Goal: Task Accomplishment & Management: Use online tool/utility

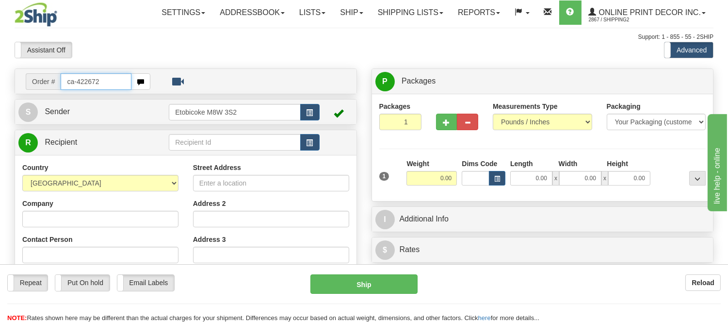
type input "ca-422672"
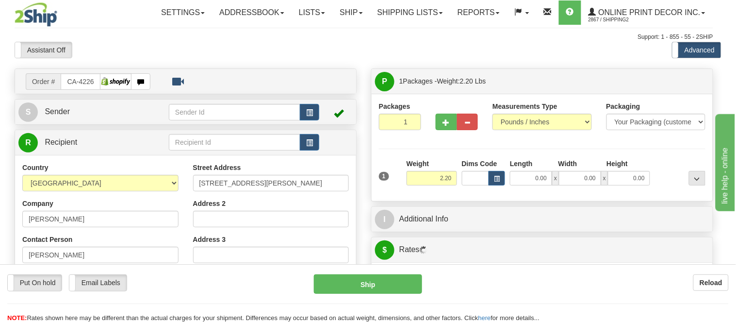
type input "WINNIPEG"
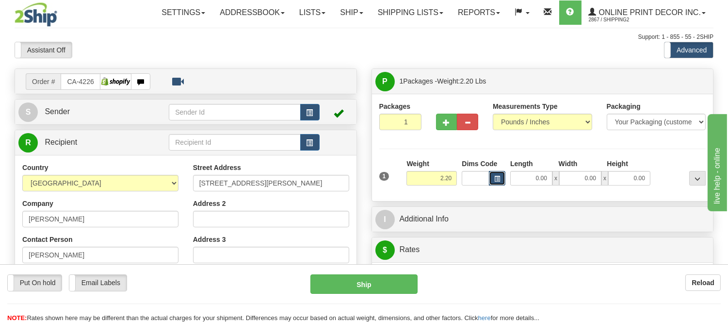
click at [497, 180] on span "button" at bounding box center [497, 178] width 6 height 5
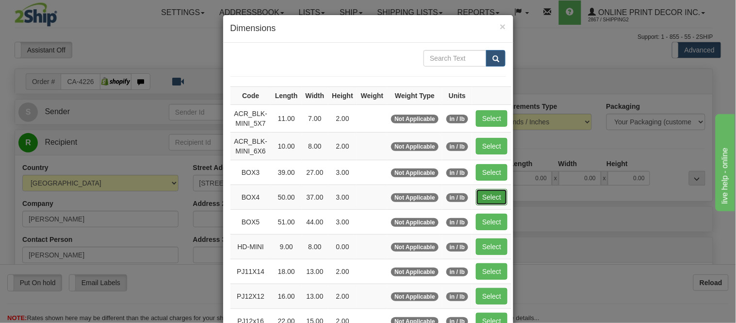
click at [487, 190] on button "Select" at bounding box center [492, 197] width 32 height 16
type input "BOX4"
type input "50.00"
type input "37.00"
type input "3.00"
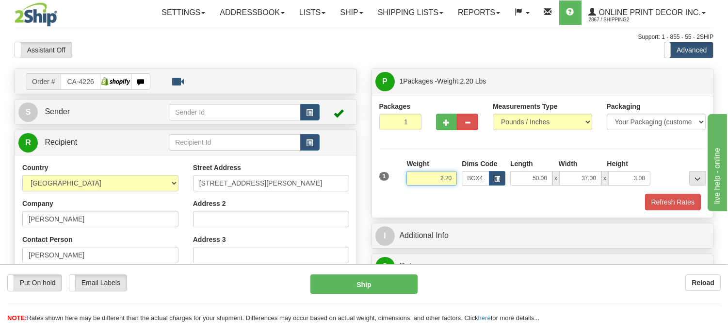
drag, startPoint x: 452, startPoint y: 180, endPoint x: 410, endPoint y: 172, distance: 42.0
click at [410, 172] on input "2.20" at bounding box center [432, 178] width 50 height 15
type input "16.98"
click at [663, 209] on button "Refresh Rates" at bounding box center [673, 202] width 56 height 16
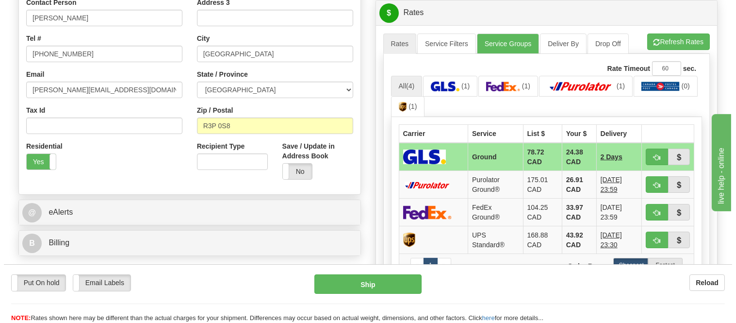
scroll to position [269, 0]
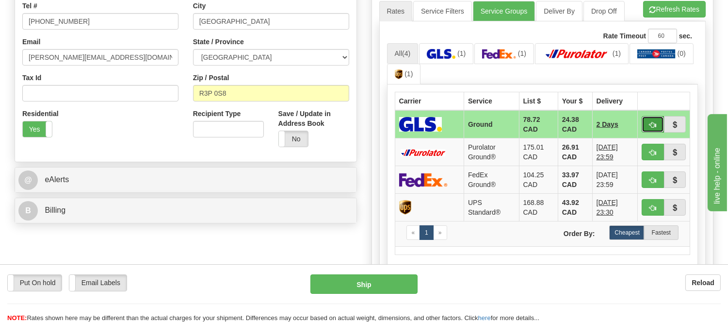
click at [654, 123] on span "button" at bounding box center [653, 125] width 7 height 6
type input "1"
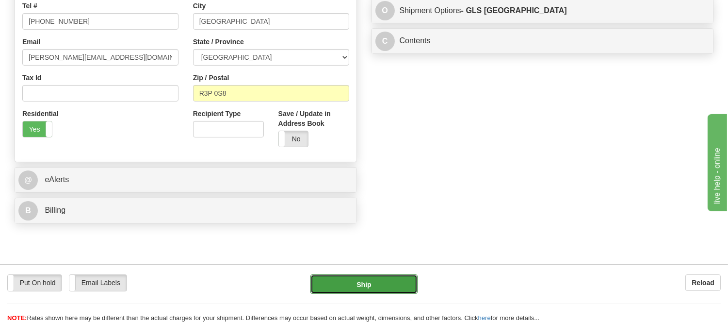
click at [379, 278] on button "Ship" at bounding box center [364, 283] width 107 height 19
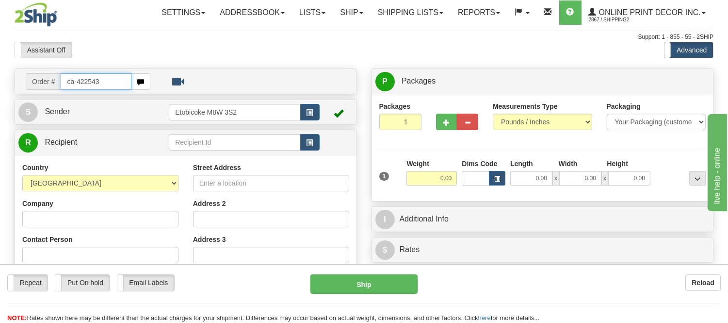
type input "ca-422543"
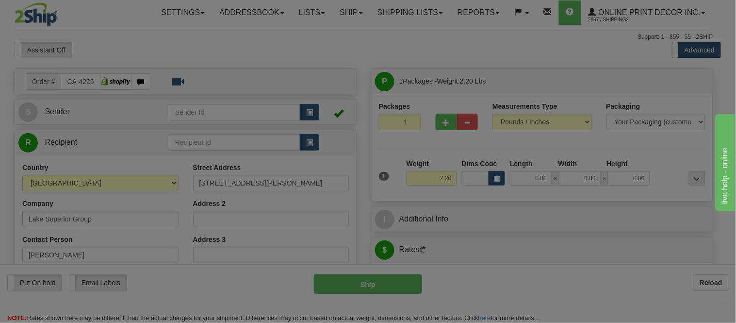
type input "THUNDER BAY"
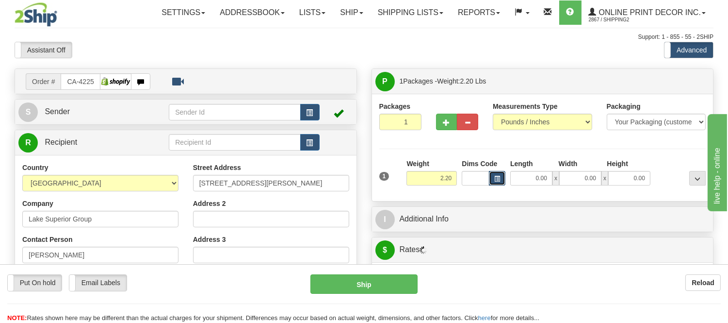
click at [498, 178] on span "button" at bounding box center [497, 178] width 6 height 5
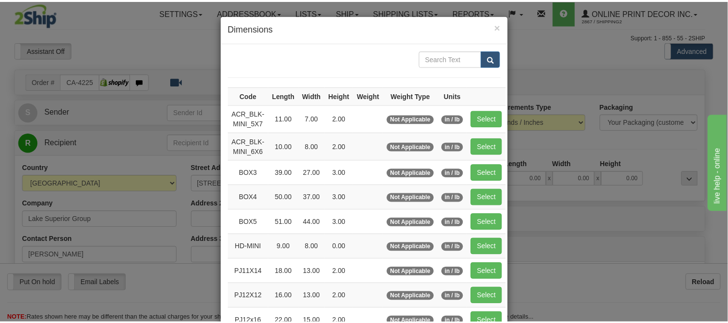
scroll to position [54, 0]
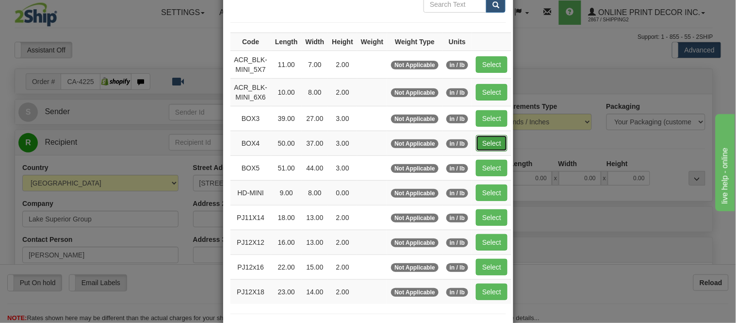
click at [476, 145] on button "Select" at bounding box center [492, 143] width 32 height 16
type input "BOX4"
type input "50.00"
type input "37.00"
type input "3.00"
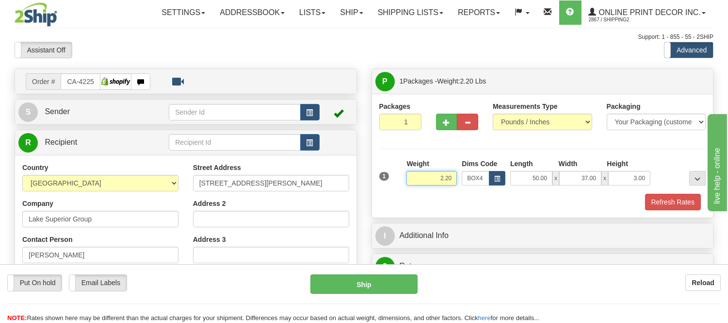
drag, startPoint x: 454, startPoint y: 180, endPoint x: 388, endPoint y: 182, distance: 65.5
click at [388, 182] on div "1 Weight 2.20 Dims Code BOX4" at bounding box center [543, 176] width 332 height 34
type input "18.98"
click at [667, 198] on button "Refresh Rates" at bounding box center [673, 202] width 56 height 16
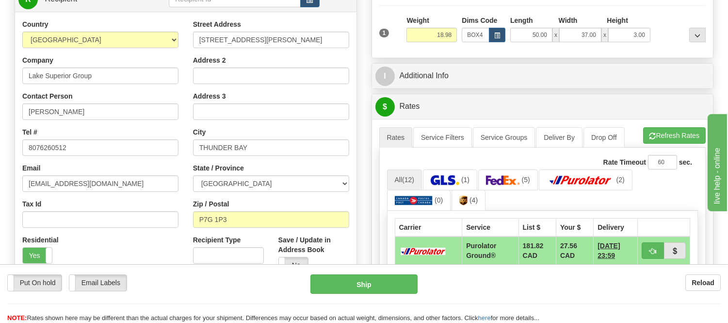
scroll to position [215, 0]
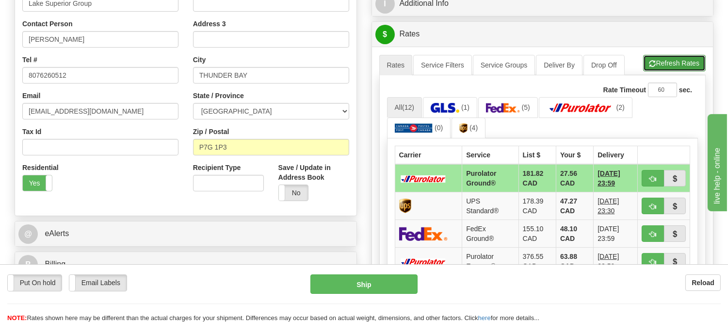
click at [672, 68] on button "Refresh Rates" at bounding box center [674, 63] width 63 height 16
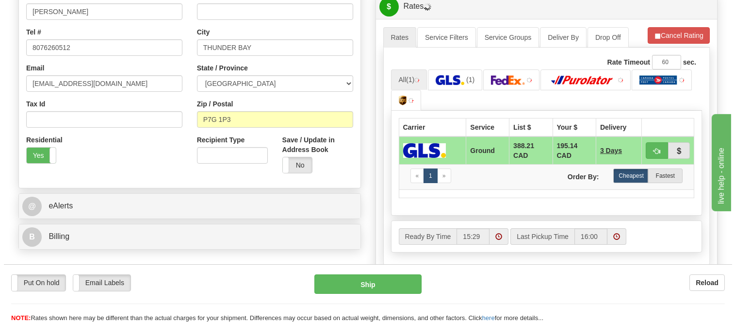
scroll to position [269, 0]
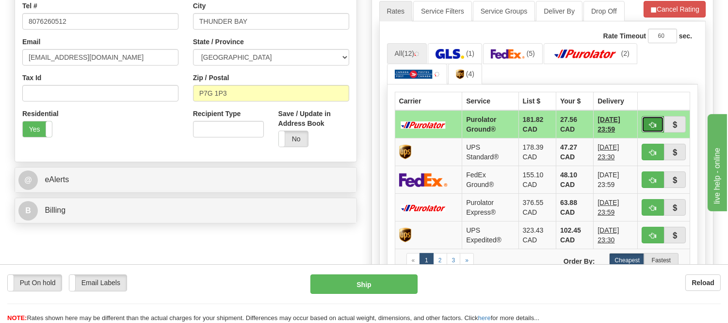
click at [656, 120] on button "button" at bounding box center [653, 124] width 22 height 16
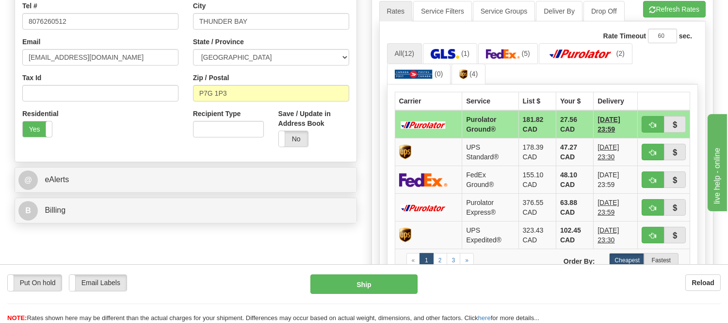
click at [655, 64] on ul "All (12) (1) (5) (2) (0) (4)" at bounding box center [542, 64] width 311 height 42
click at [647, 118] on button "button" at bounding box center [653, 124] width 22 height 16
type input "260"
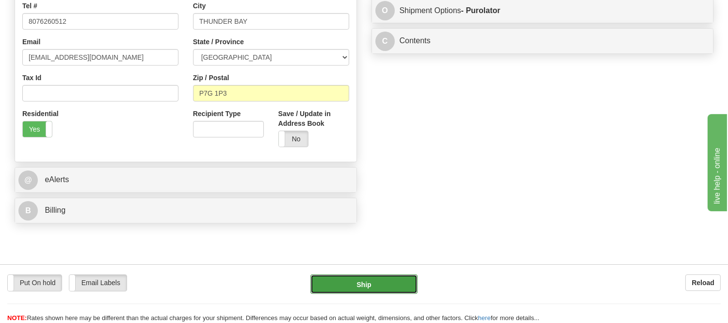
click at [398, 278] on button "Ship" at bounding box center [364, 283] width 107 height 19
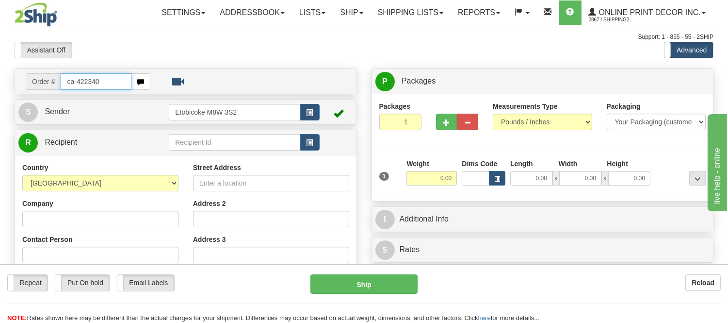
type input "ca-422340"
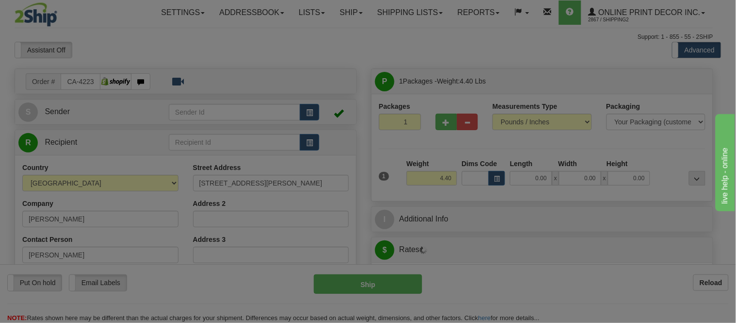
type input "SASKATOON"
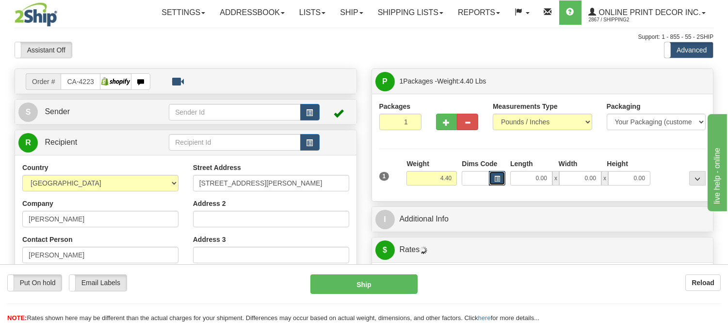
click at [501, 182] on button "button" at bounding box center [497, 178] width 16 height 15
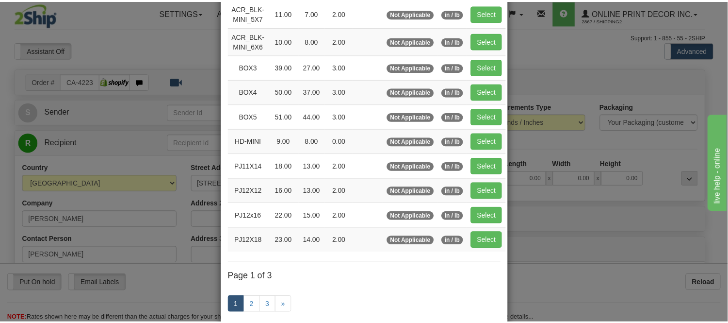
scroll to position [108, 0]
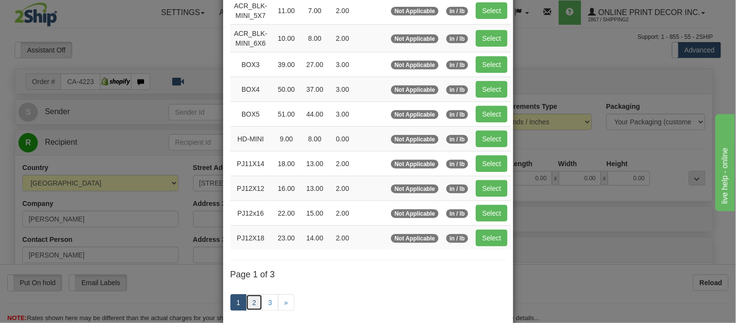
click at [246, 302] on link "2" at bounding box center [254, 302] width 16 height 16
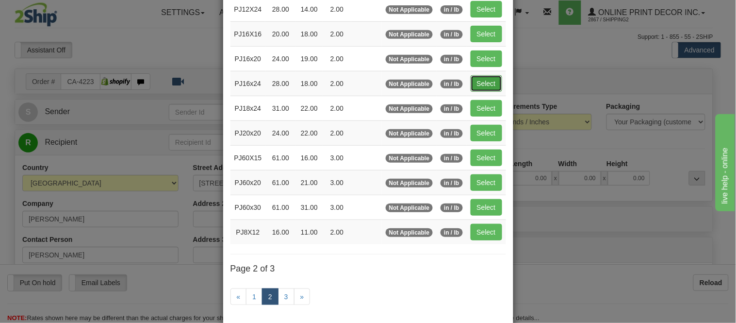
click at [490, 82] on button "Select" at bounding box center [487, 83] width 32 height 16
type input "PJ16x24"
type input "28.00"
type input "18.00"
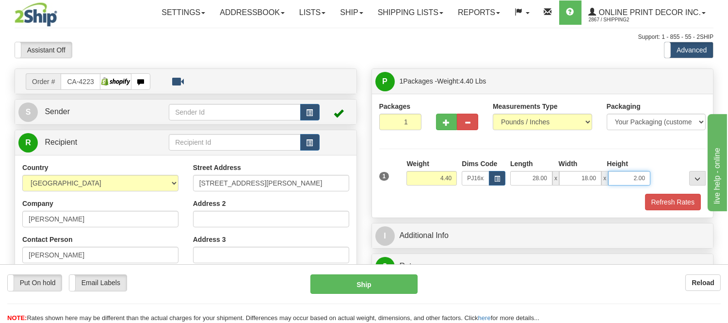
drag, startPoint x: 646, startPoint y: 178, endPoint x: 597, endPoint y: 187, distance: 50.3
click at [597, 187] on div "1 Weight 4.40 Dims Code x x" at bounding box center [543, 176] width 332 height 34
click button "Delete" at bounding box center [0, 0] width 0 height 0
type input "4.00"
click at [664, 196] on button "Refresh Rates" at bounding box center [673, 202] width 56 height 16
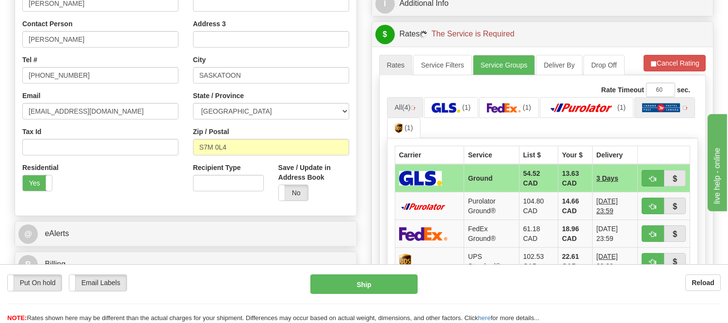
scroll to position [269, 0]
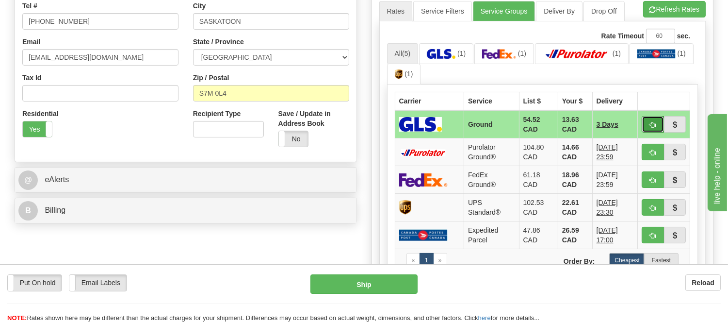
click at [647, 123] on button "button" at bounding box center [653, 124] width 22 height 16
type input "1"
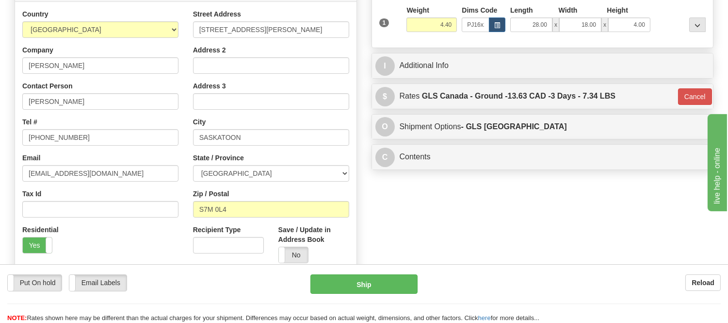
scroll to position [108, 0]
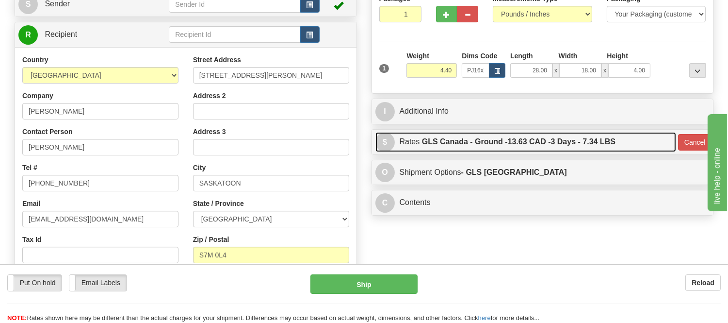
click at [557, 143] on label "GLS Canada - Ground - 13.63 CAD - 3 Days - 7.34 LBS" at bounding box center [519, 141] width 194 height 19
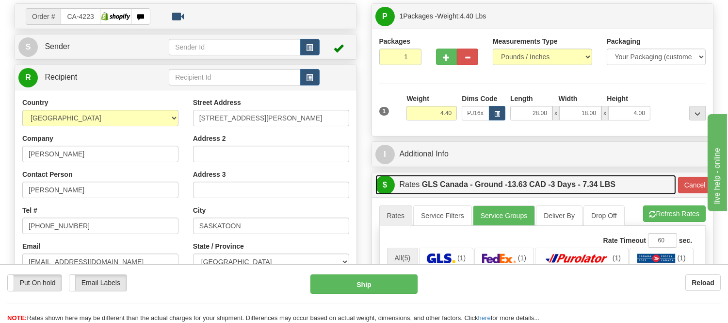
scroll to position [0, 0]
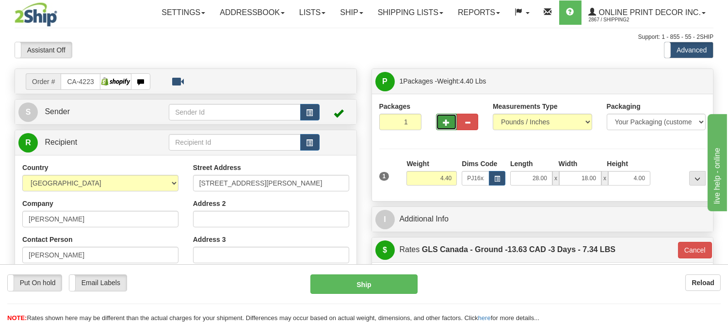
click at [449, 117] on button "button" at bounding box center [446, 122] width 21 height 16
radio input "true"
type input "2"
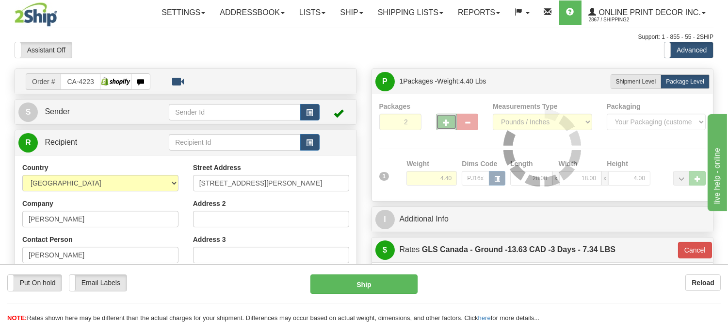
type input "1"
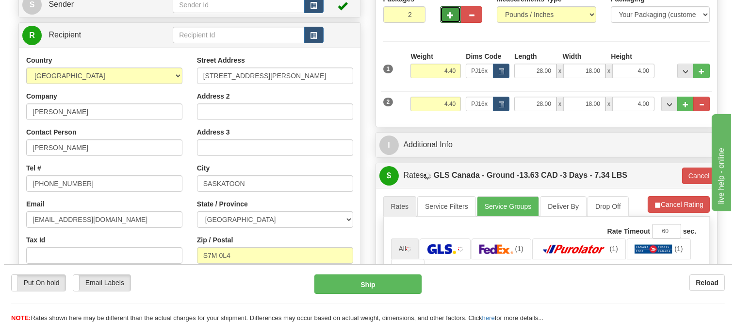
scroll to position [108, 0]
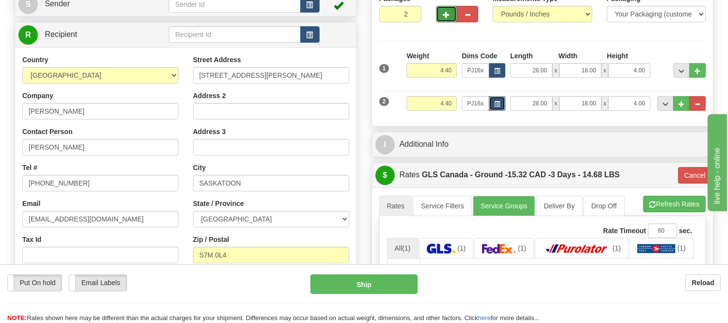
click at [491, 106] on button "button" at bounding box center [497, 103] width 16 height 15
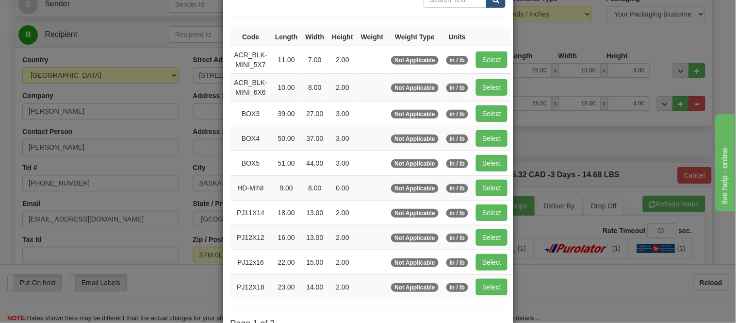
scroll to position [162, 0]
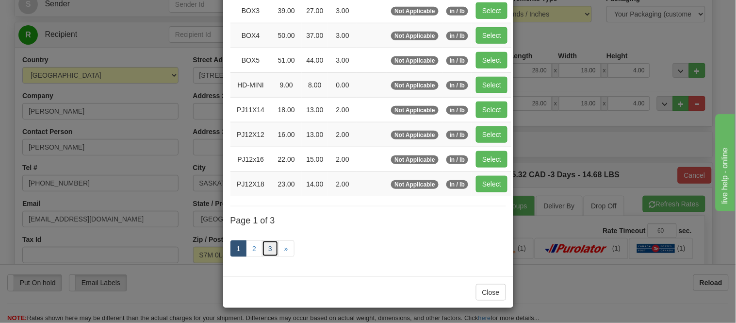
click at [267, 249] on link "3" at bounding box center [270, 248] width 16 height 16
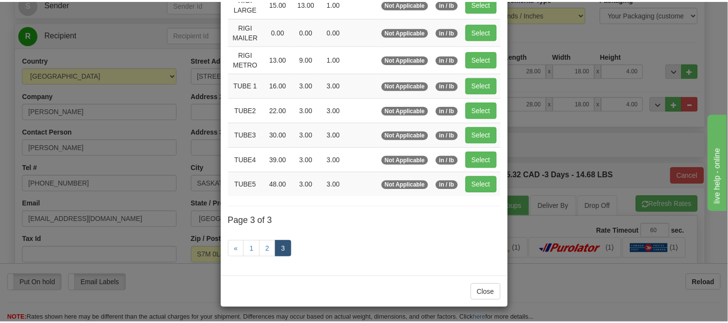
scroll to position [116, 0]
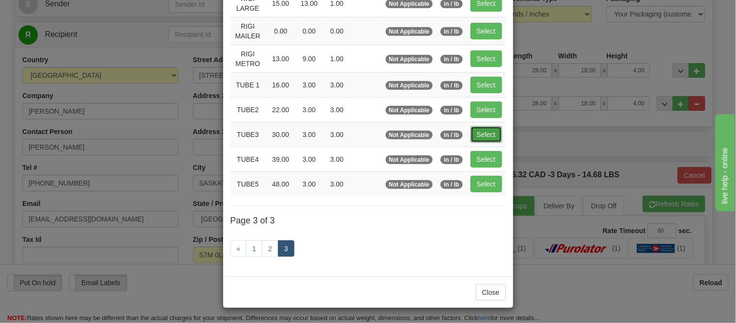
click at [483, 128] on button "Select" at bounding box center [487, 134] width 32 height 16
type input "TUBE3"
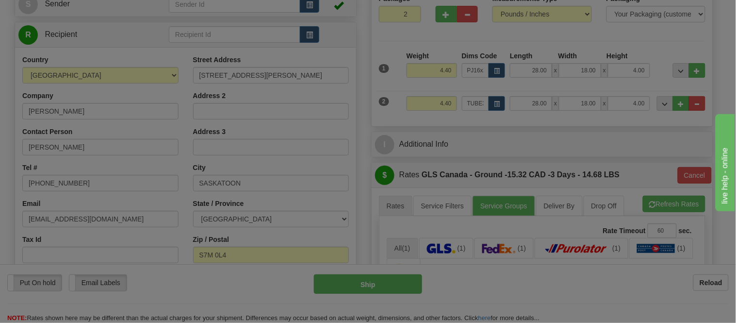
type input "30.00"
type input "3.00"
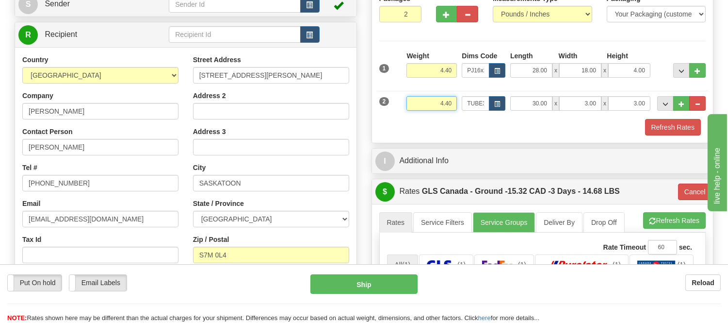
drag, startPoint x: 453, startPoint y: 102, endPoint x: 428, endPoint y: 105, distance: 24.9
click at [428, 105] on input "4.40" at bounding box center [432, 103] width 50 height 15
type input "1.10"
click at [658, 121] on button "Refresh Rates" at bounding box center [673, 127] width 56 height 16
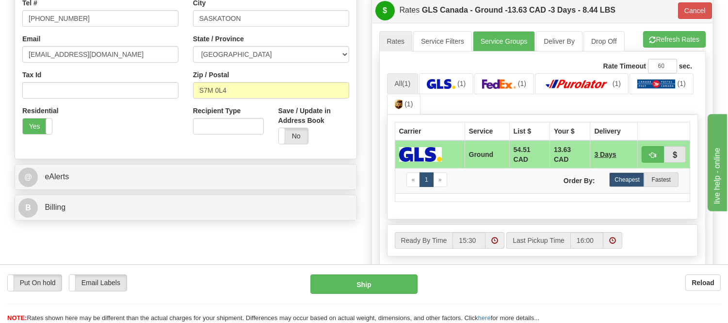
scroll to position [215, 0]
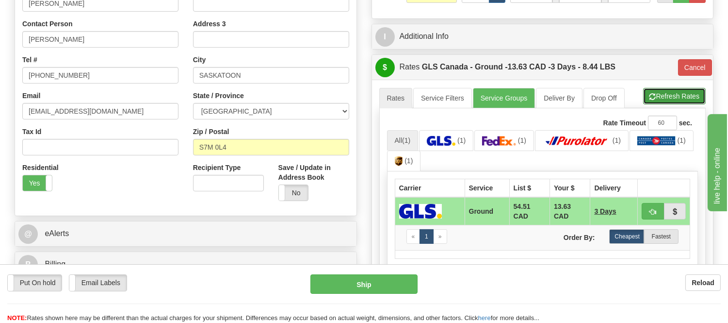
click at [655, 95] on button "Refresh Rates" at bounding box center [674, 96] width 63 height 16
type input "1"
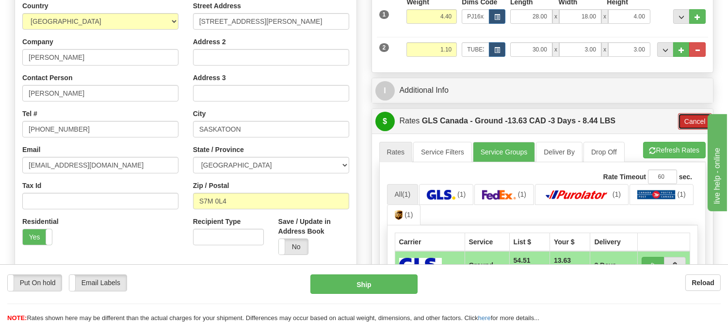
click at [691, 119] on button "Cancel" at bounding box center [695, 121] width 34 height 16
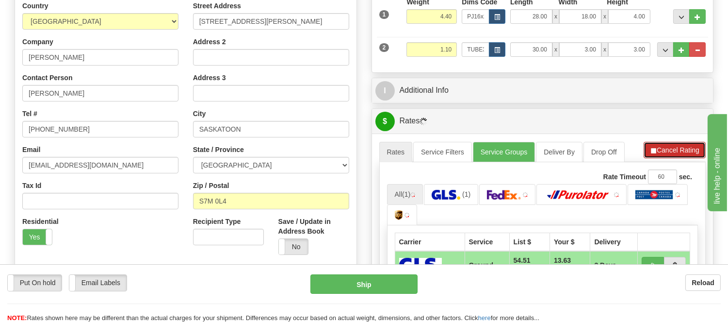
click at [686, 149] on button "Cancel Rating" at bounding box center [675, 150] width 62 height 16
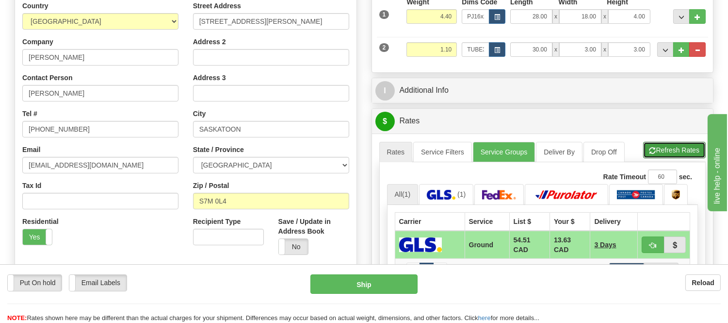
click at [686, 149] on button "Refresh Rates" at bounding box center [674, 150] width 63 height 16
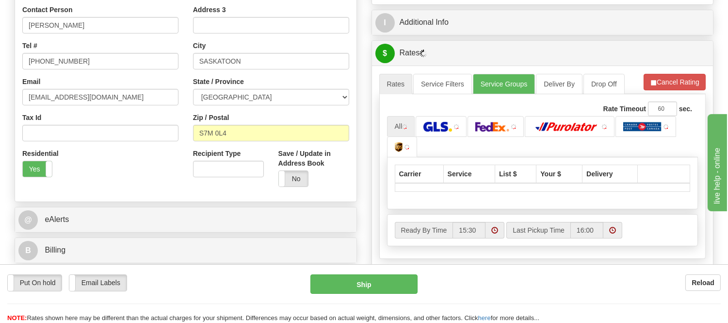
scroll to position [323, 0]
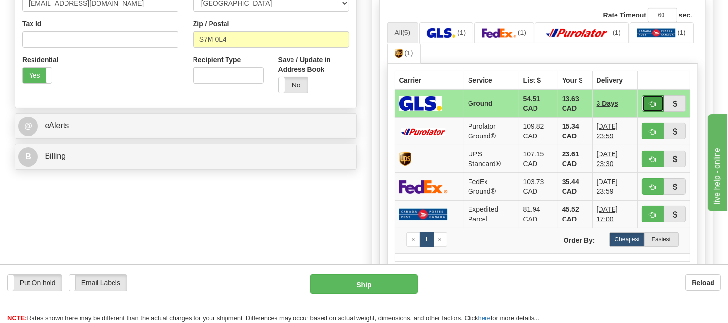
click at [647, 102] on button "button" at bounding box center [653, 103] width 22 height 16
type input "1"
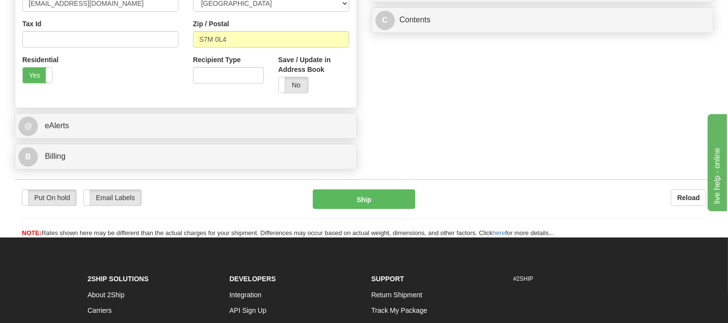
scroll to position [108, 0]
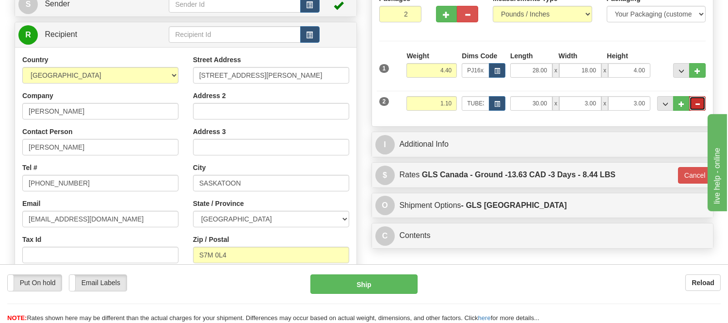
click at [693, 103] on button "..." at bounding box center [697, 103] width 16 height 15
type input "1"
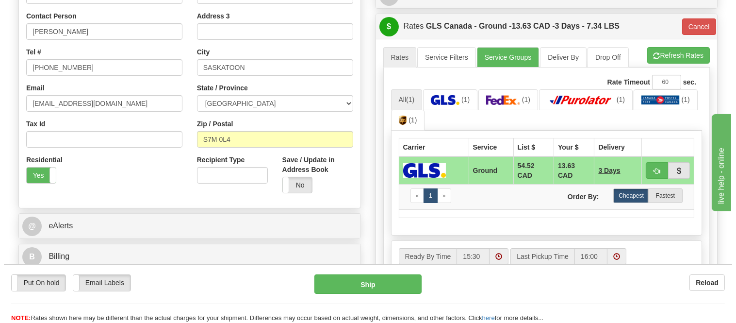
scroll to position [269, 0]
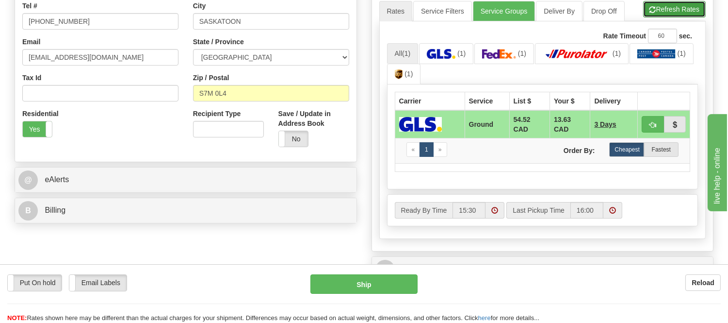
click at [666, 15] on button "Refresh Rates" at bounding box center [674, 9] width 63 height 16
type input "1"
click at [656, 124] on button "button" at bounding box center [653, 124] width 22 height 16
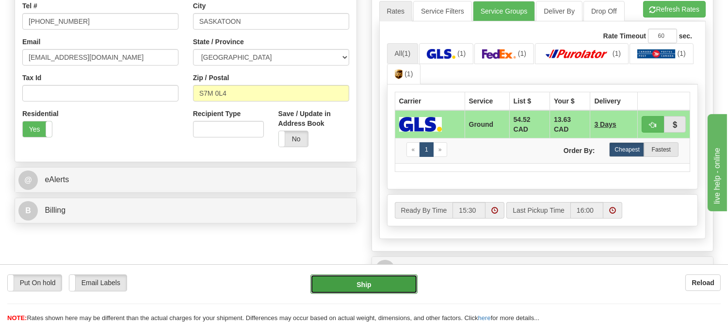
click at [410, 292] on button "Ship" at bounding box center [364, 283] width 107 height 19
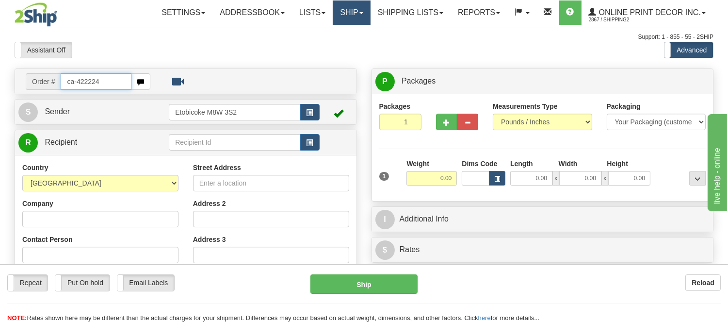
type input "ca-422224"
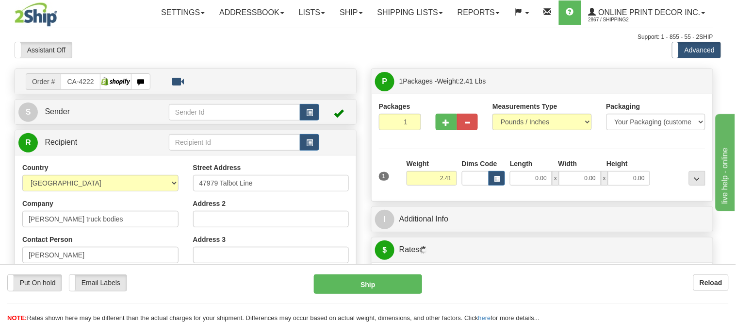
type input "AYLMER"
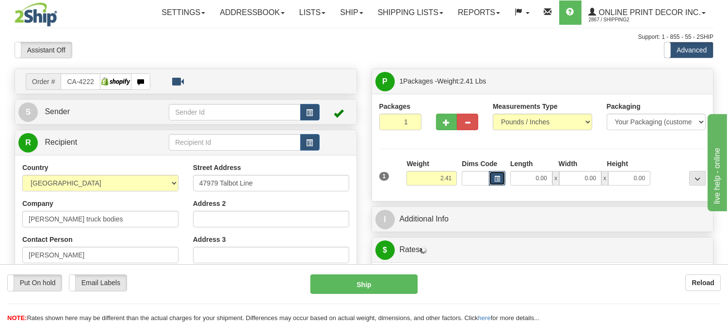
click at [502, 184] on button "button" at bounding box center [497, 178] width 16 height 15
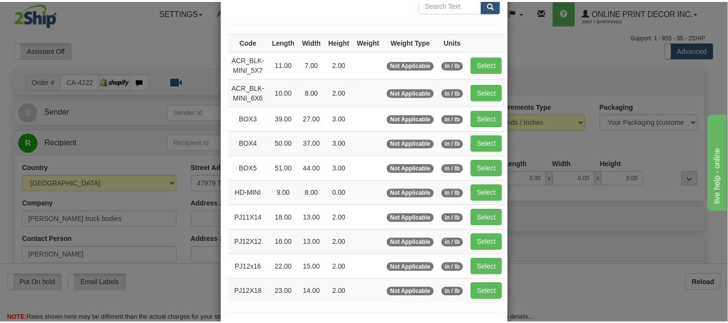
scroll to position [108, 0]
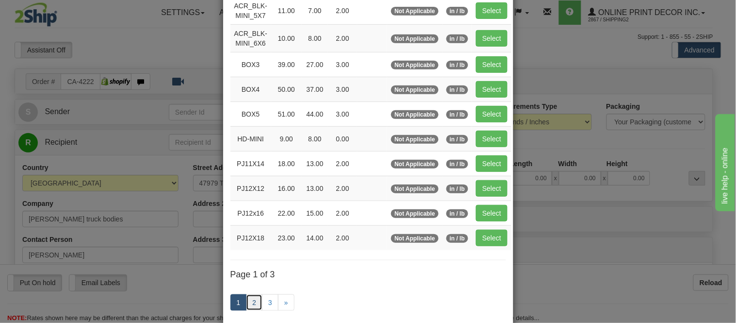
click at [254, 299] on link "2" at bounding box center [254, 302] width 16 height 16
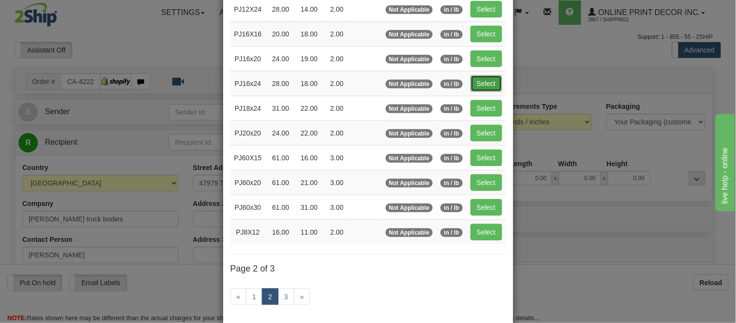
click at [480, 80] on button "Select" at bounding box center [487, 83] width 32 height 16
type input "PJ16x24"
type input "28.00"
type input "18.00"
type input "2.00"
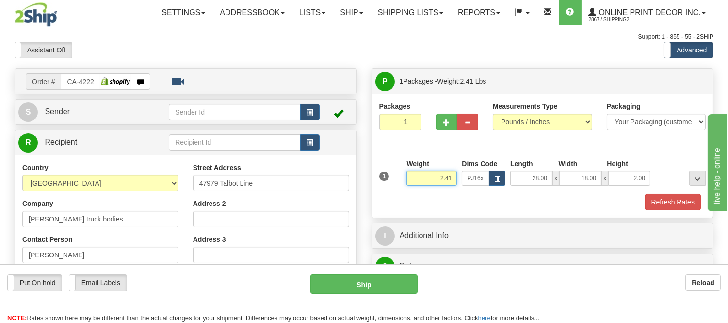
drag, startPoint x: 456, startPoint y: 176, endPoint x: 402, endPoint y: 186, distance: 55.2
click at [402, 186] on div "1 Weight 2.41 Dims Code x x" at bounding box center [543, 176] width 332 height 34
type input "5"
click button "Delete" at bounding box center [0, 0] width 0 height 0
type input "6.00"
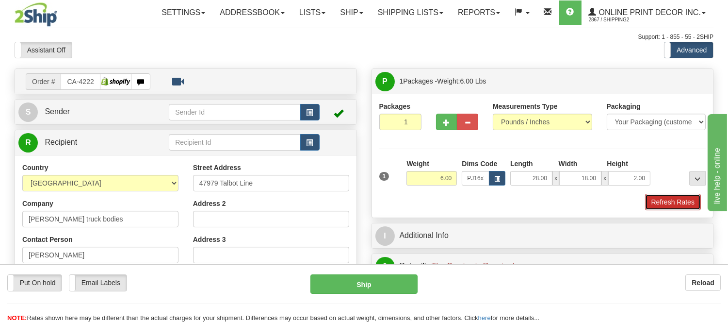
click at [668, 200] on button "Refresh Rates" at bounding box center [673, 202] width 56 height 16
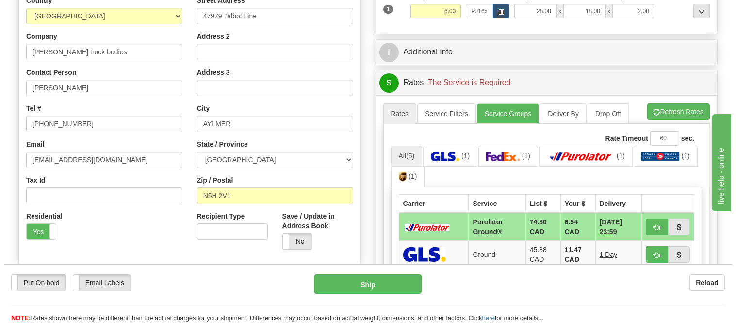
scroll to position [215, 0]
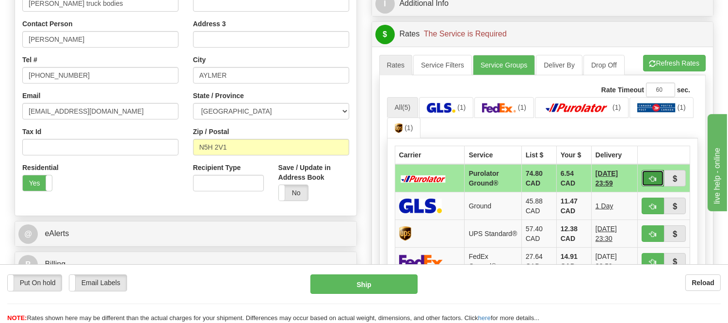
click at [650, 177] on span "button" at bounding box center [653, 179] width 7 height 6
type input "260"
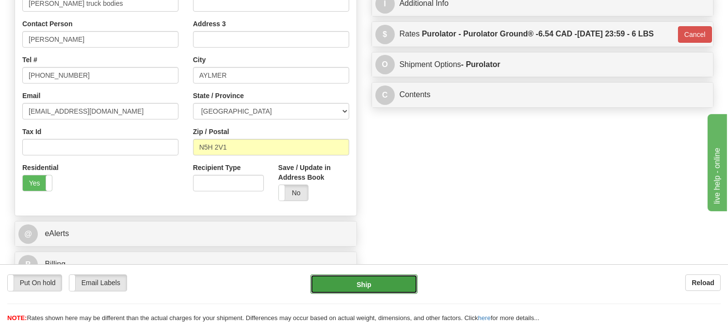
click at [348, 284] on button "Ship" at bounding box center [364, 283] width 107 height 19
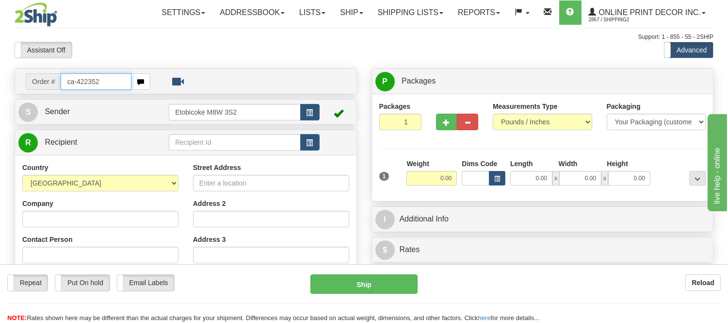
type input "ca-422352"
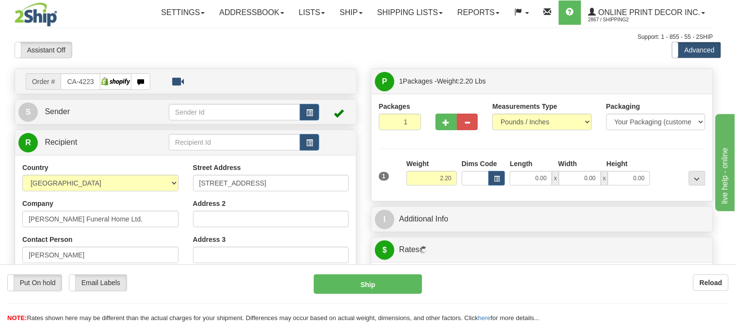
type input "[PERSON_NAME]"
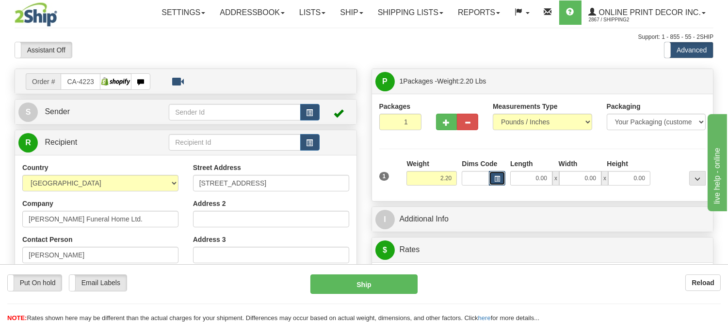
click at [498, 181] on span "button" at bounding box center [497, 178] width 6 height 5
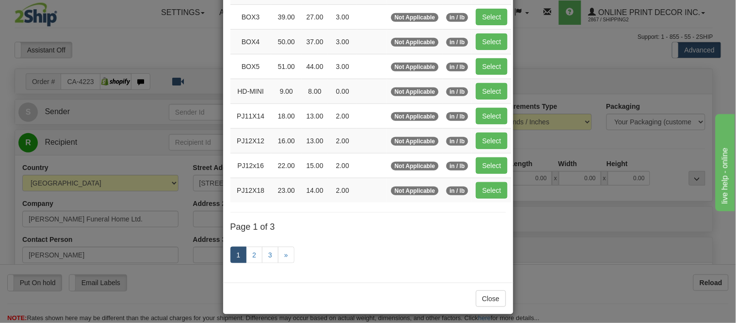
scroll to position [162, 0]
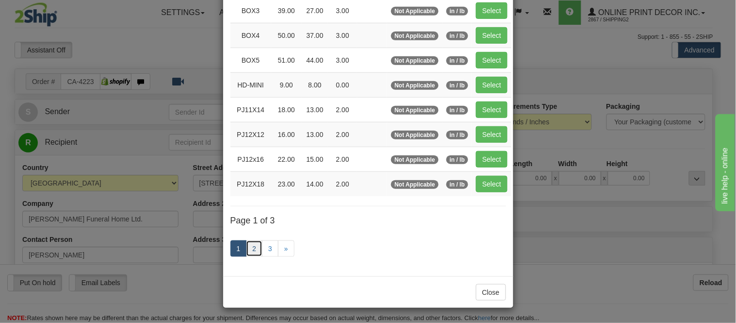
click at [255, 248] on link "2" at bounding box center [254, 248] width 16 height 16
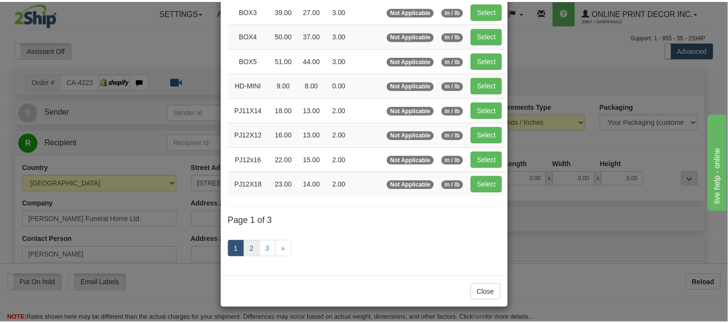
scroll to position [158, 0]
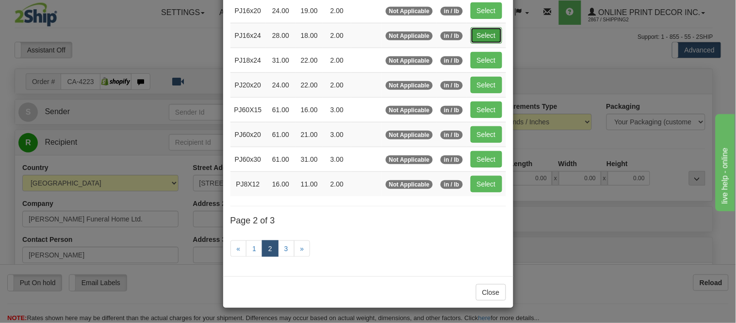
click at [487, 35] on button "Select" at bounding box center [487, 35] width 32 height 16
type input "PJ16x24"
type input "28.00"
type input "18.00"
type input "2.00"
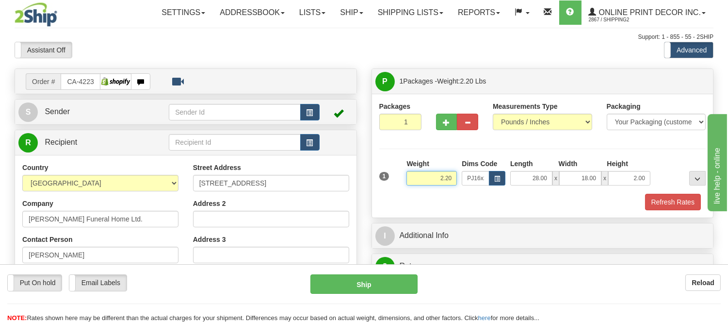
drag, startPoint x: 452, startPoint y: 180, endPoint x: 390, endPoint y: 192, distance: 62.6
click at [390, 192] on div "1 Weight 2.20 Dims Code x x" at bounding box center [543, 176] width 332 height 34
click button "Delete" at bounding box center [0, 0] width 0 height 0
type input "6.00"
click at [689, 201] on button "Refresh Rates" at bounding box center [673, 202] width 56 height 16
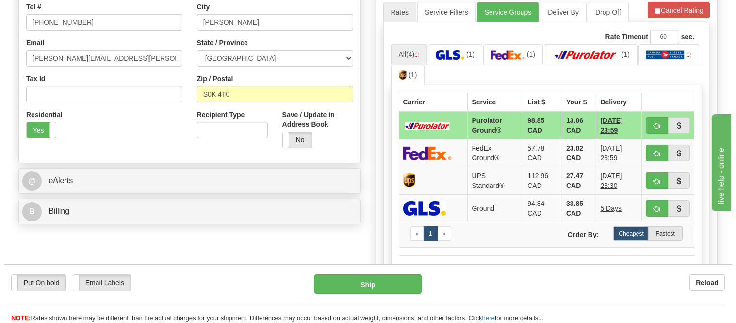
scroll to position [269, 0]
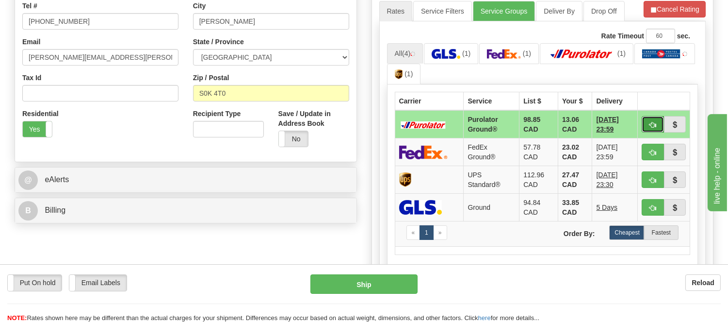
click at [652, 123] on span "button" at bounding box center [653, 125] width 7 height 6
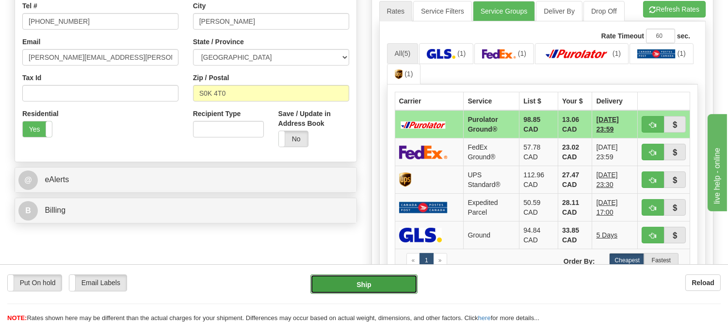
click at [399, 278] on button "Ship" at bounding box center [364, 283] width 107 height 19
type input "260"
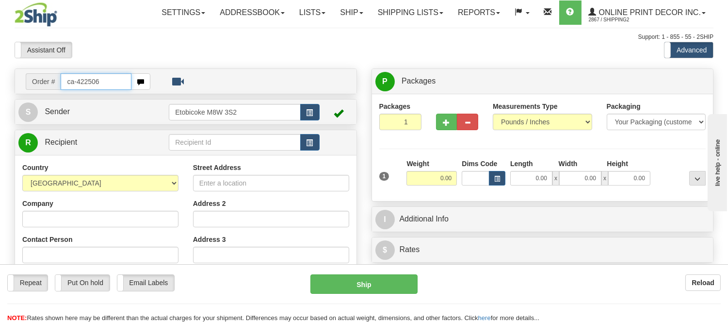
type input "ca-422506"
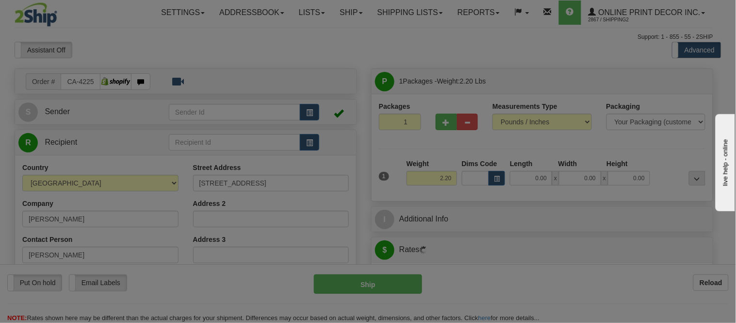
type input "ANCASTER"
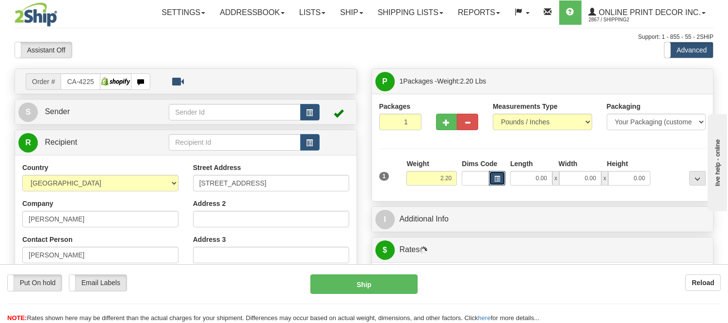
click at [497, 175] on button "button" at bounding box center [497, 178] width 16 height 15
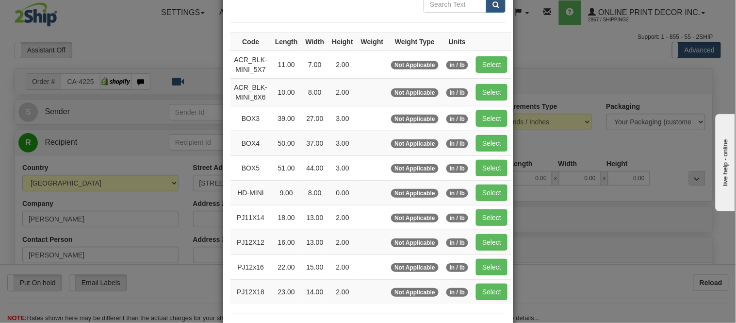
scroll to position [162, 0]
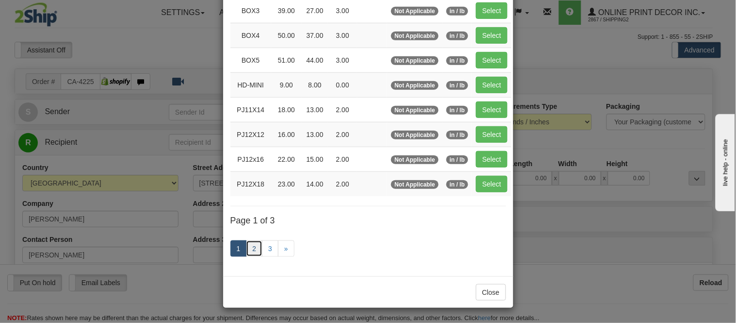
click at [258, 249] on link "2" at bounding box center [254, 248] width 16 height 16
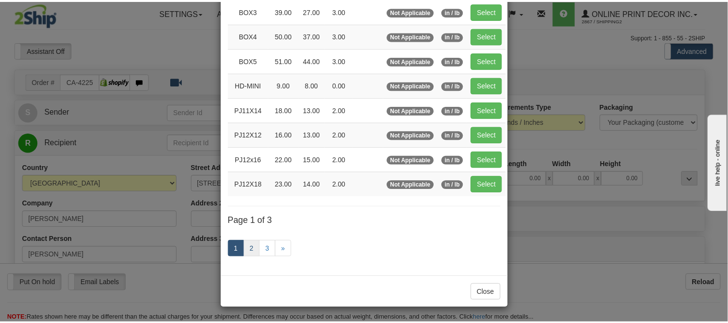
scroll to position [158, 0]
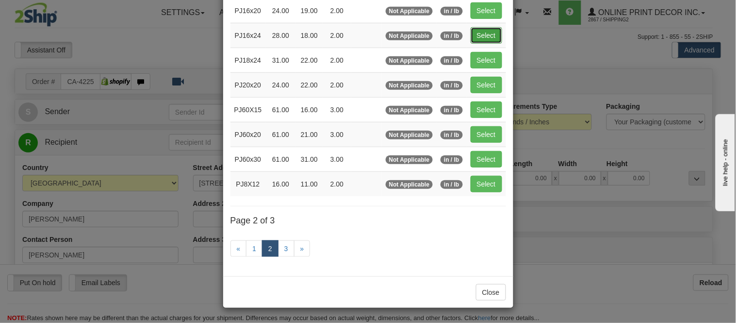
click at [471, 32] on button "Select" at bounding box center [487, 35] width 32 height 16
type input "PJ16x24"
type input "28.00"
type input "18.00"
type input "2.00"
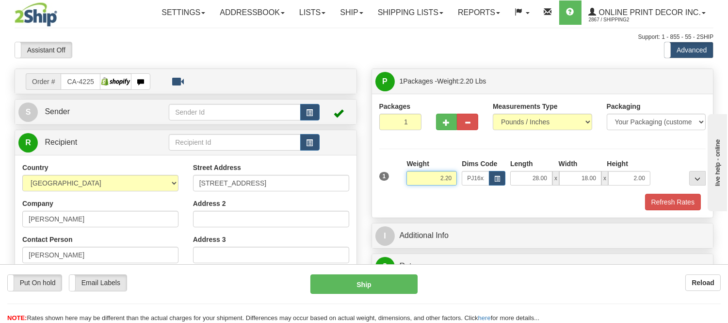
drag, startPoint x: 454, startPoint y: 180, endPoint x: 389, endPoint y: 176, distance: 65.1
click at [389, 176] on div "1 Weight 2.20 Dims Code x x" at bounding box center [543, 176] width 332 height 34
click button "Delete" at bounding box center [0, 0] width 0 height 0
type input "6.00"
click at [685, 206] on button "Refresh Rates" at bounding box center [673, 202] width 56 height 16
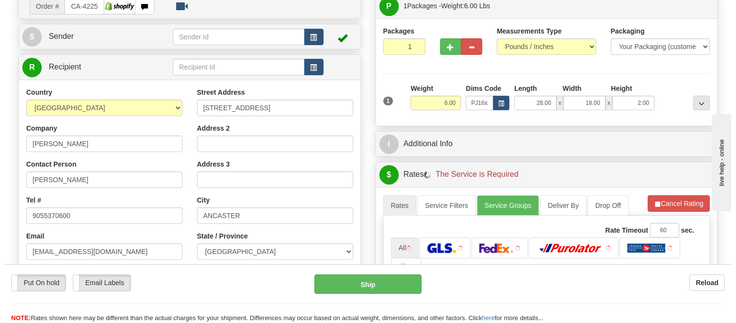
scroll to position [201, 0]
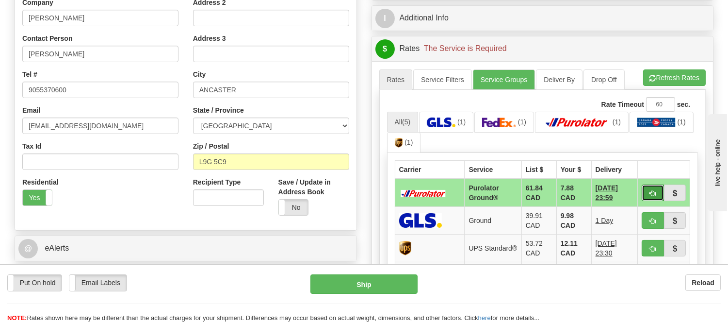
click at [650, 190] on span "button" at bounding box center [653, 193] width 7 height 6
type input "260"
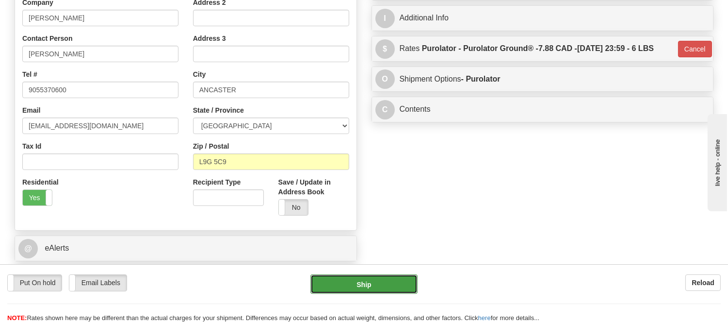
click at [396, 289] on button "Ship" at bounding box center [364, 283] width 107 height 19
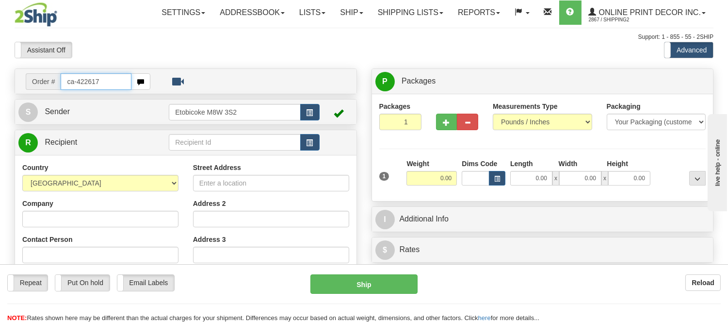
type input "ca-422617"
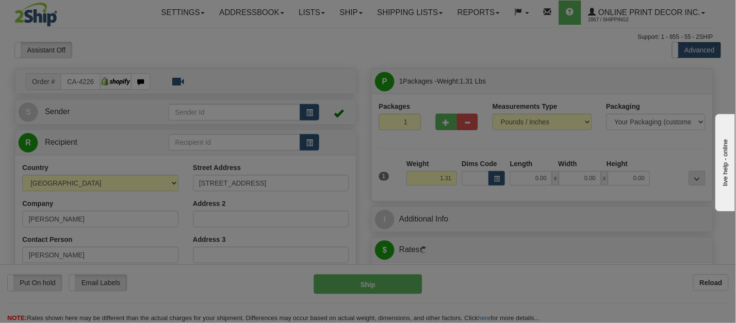
type input "YORK"
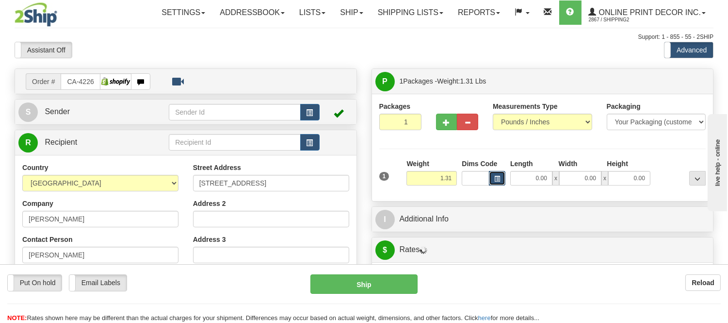
click at [497, 177] on span "button" at bounding box center [497, 178] width 6 height 5
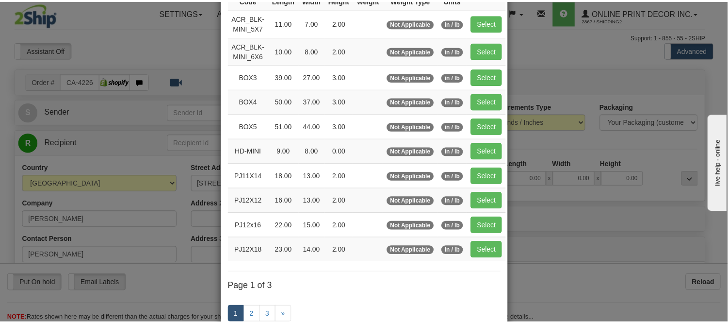
scroll to position [108, 0]
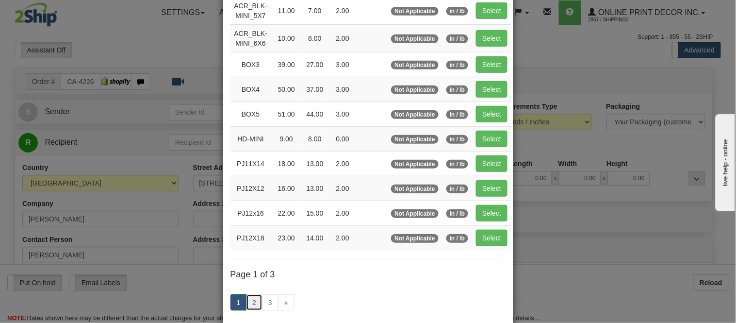
click at [249, 301] on link "2" at bounding box center [254, 302] width 16 height 16
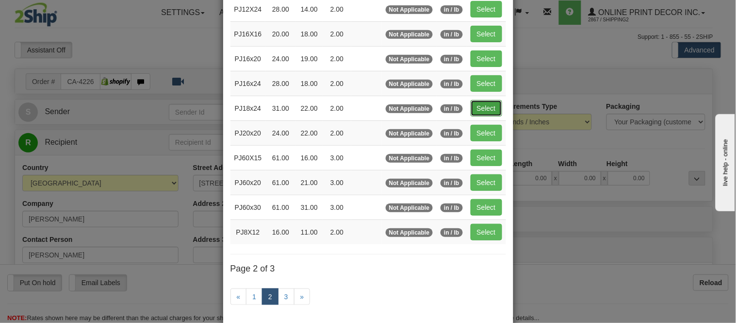
click at [476, 115] on button "Select" at bounding box center [487, 108] width 32 height 16
type input "PJ18x24"
type input "31.00"
type input "22.00"
type input "2.00"
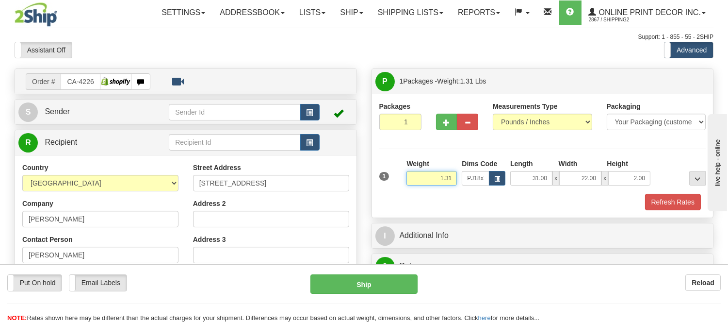
drag, startPoint x: 448, startPoint y: 177, endPoint x: 386, endPoint y: 170, distance: 62.5
click at [386, 170] on div "1 Weight 1.31 Dims Code x x" at bounding box center [543, 176] width 332 height 34
click button "Delete" at bounding box center [0, 0] width 0 height 0
type input "6.00"
click at [662, 202] on button "Refresh Rates" at bounding box center [673, 202] width 56 height 16
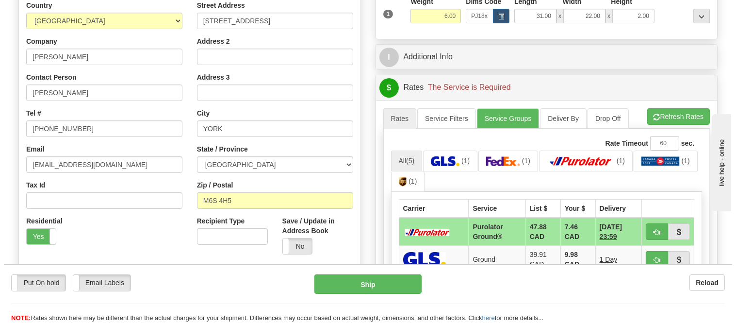
scroll to position [269, 0]
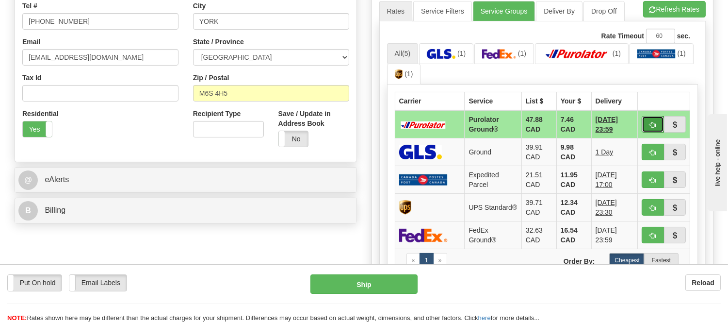
click at [648, 127] on button "button" at bounding box center [653, 124] width 22 height 16
type input "260"
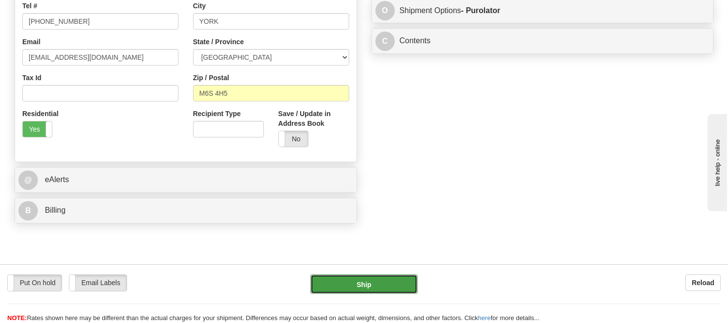
click at [410, 283] on button "Ship" at bounding box center [364, 283] width 107 height 19
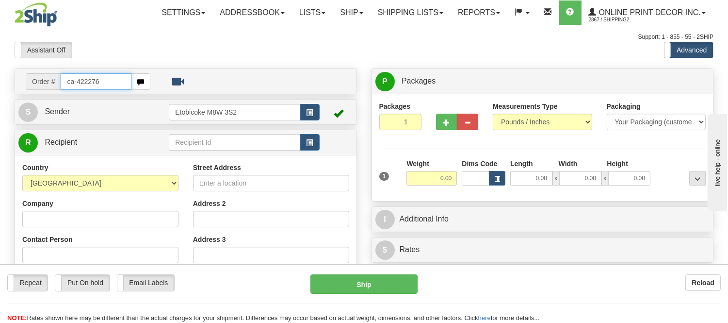
type input "ca-422276"
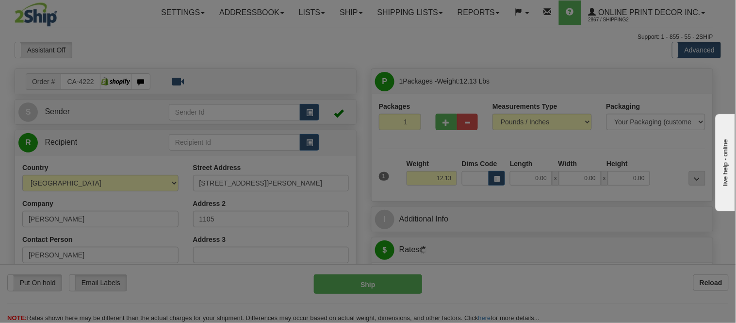
type input "KELOWNA"
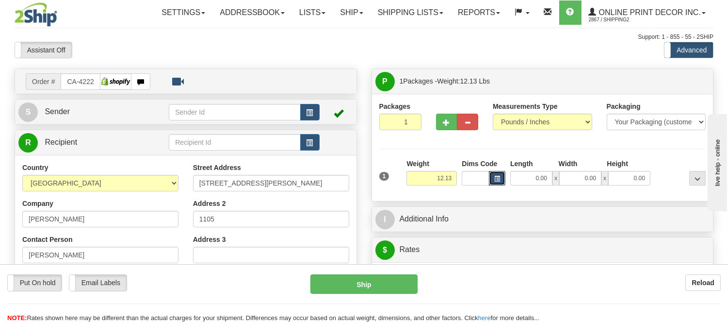
click at [502, 176] on button "button" at bounding box center [497, 178] width 16 height 15
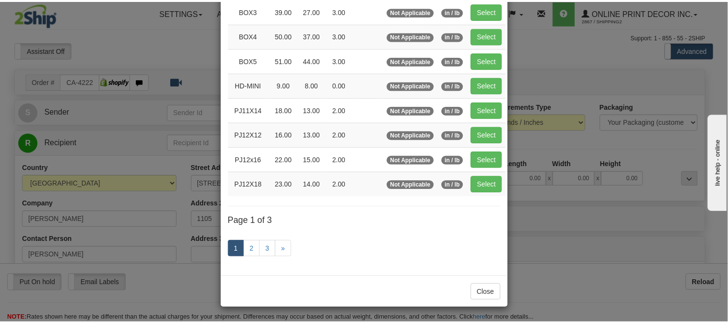
scroll to position [108, 0]
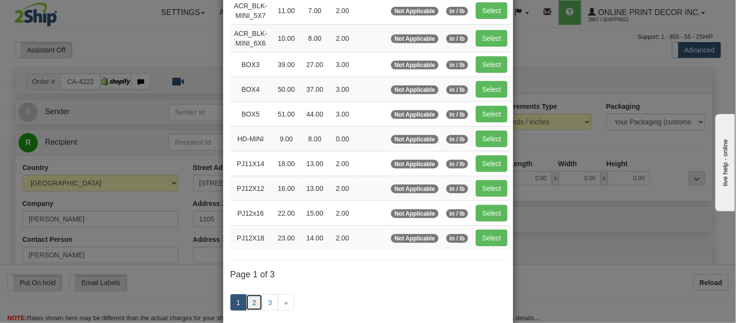
click at [255, 311] on link "2" at bounding box center [254, 302] width 16 height 16
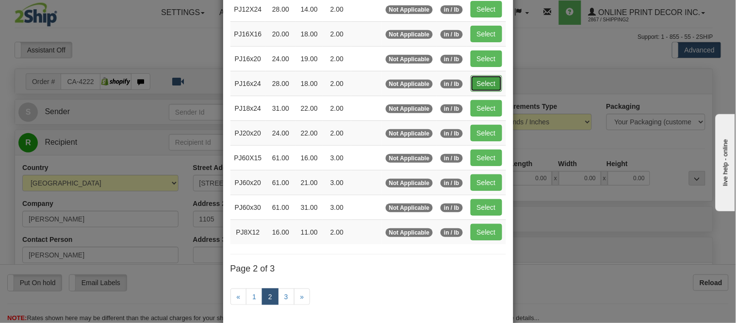
click at [476, 86] on button "Select" at bounding box center [487, 83] width 32 height 16
type input "PJ16x24"
type input "28.00"
type input "18.00"
type input "2.00"
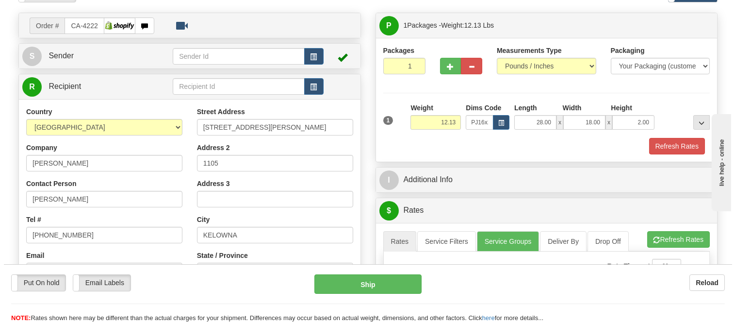
scroll to position [54, 0]
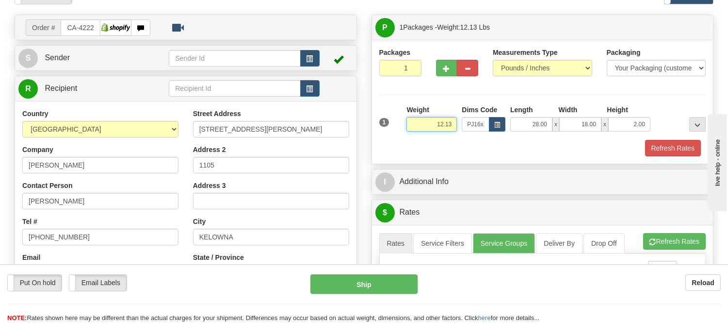
drag, startPoint x: 454, startPoint y: 126, endPoint x: 425, endPoint y: 127, distance: 29.1
click at [425, 127] on input "12.13" at bounding box center [432, 124] width 50 height 15
type input "7.98"
click at [442, 66] on button "button" at bounding box center [446, 68] width 21 height 16
radio input "true"
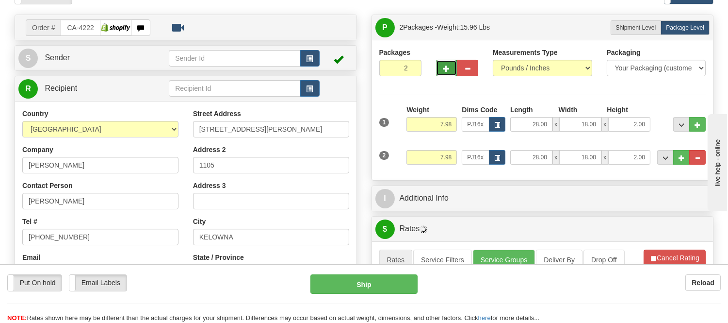
click at [442, 66] on button "button" at bounding box center [446, 68] width 21 height 16
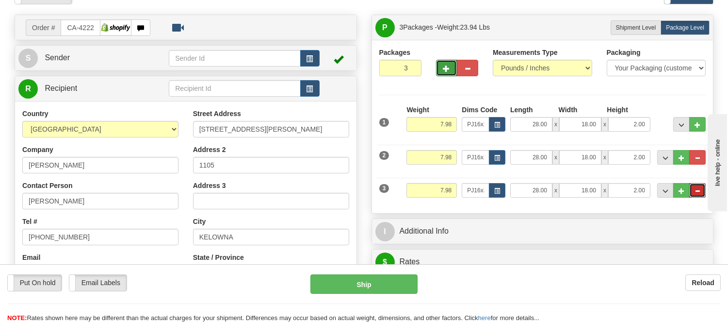
click at [691, 195] on button "..." at bounding box center [697, 190] width 16 height 15
type input "2"
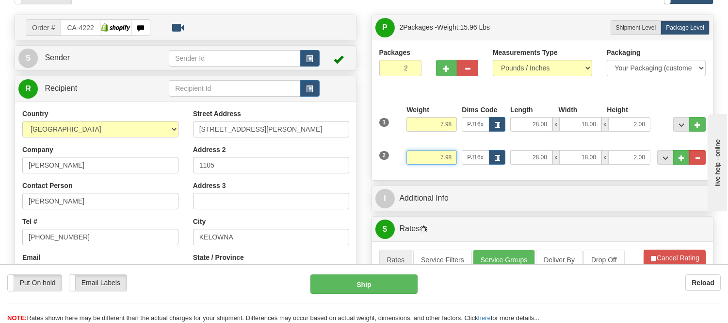
drag, startPoint x: 457, startPoint y: 158, endPoint x: 432, endPoint y: 167, distance: 26.9
click at [432, 167] on div "Weight 7.98" at bounding box center [431, 161] width 55 height 22
click button "Delete" at bounding box center [0, 0] width 0 height 0
type input "6.00"
click at [495, 156] on span "button" at bounding box center [497, 157] width 6 height 5
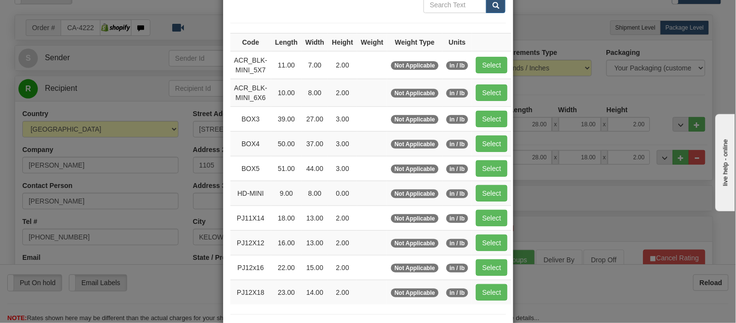
scroll to position [162, 0]
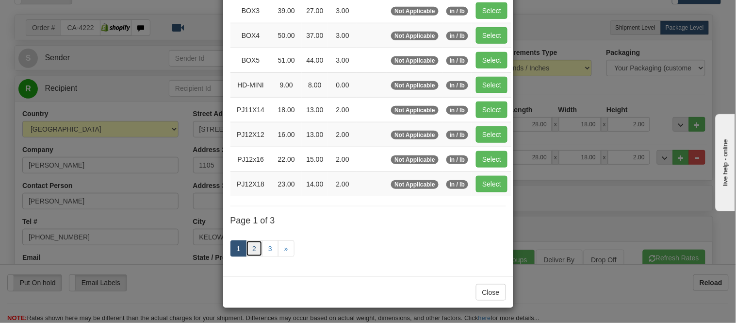
click at [250, 248] on link "2" at bounding box center [254, 248] width 16 height 16
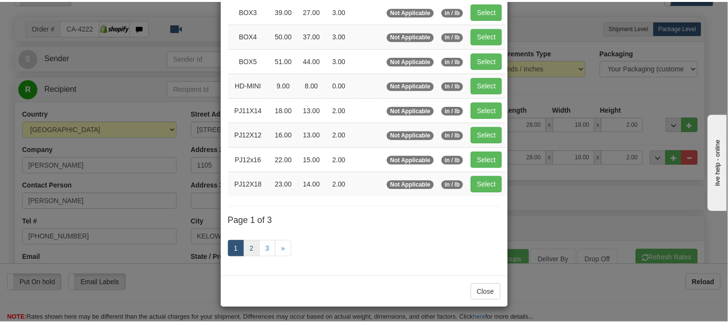
scroll to position [158, 0]
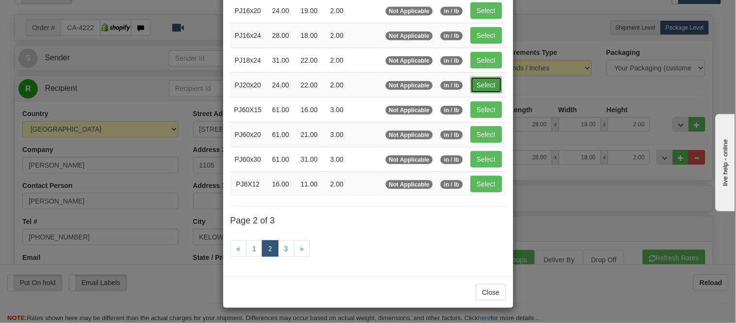
click at [486, 84] on button "Select" at bounding box center [487, 85] width 32 height 16
type input "PJ20x20"
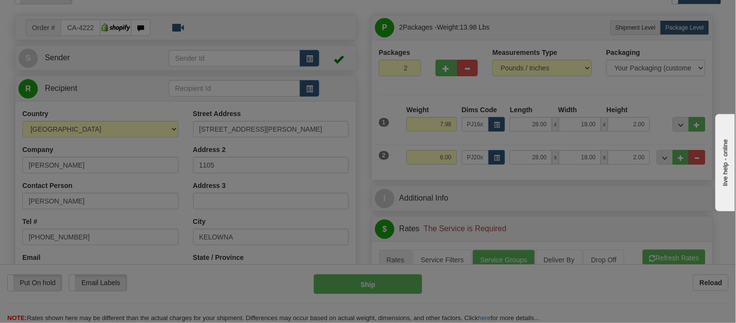
type input "24.00"
type input "22.00"
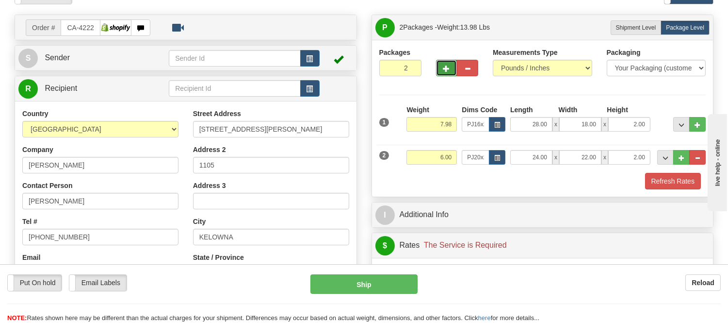
click at [447, 66] on span "button" at bounding box center [446, 68] width 7 height 6
type input "3"
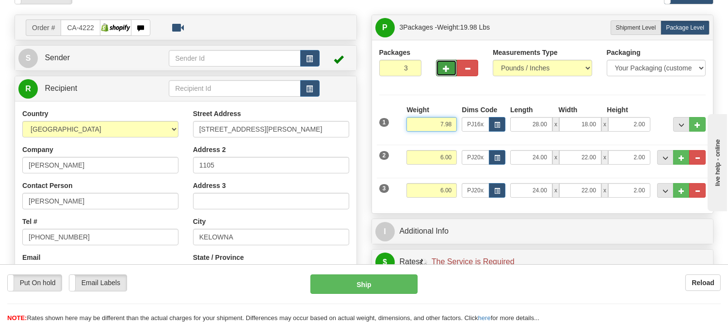
click at [442, 124] on input "7.98" at bounding box center [432, 124] width 50 height 15
click at [421, 136] on div "Weight 7.98" at bounding box center [431, 122] width 55 height 34
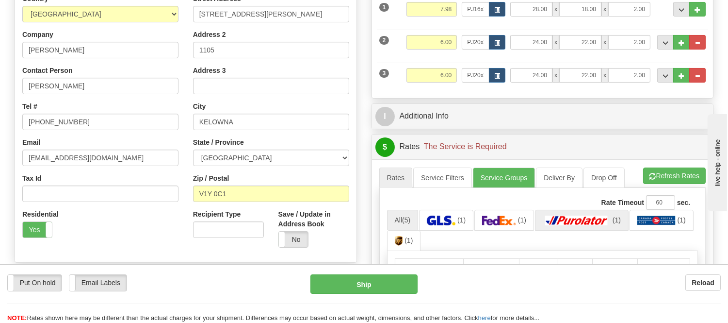
scroll to position [215, 0]
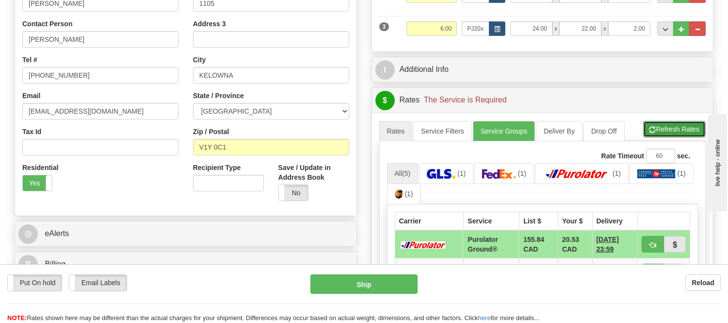
click at [688, 130] on button "Refresh Rates" at bounding box center [674, 129] width 63 height 16
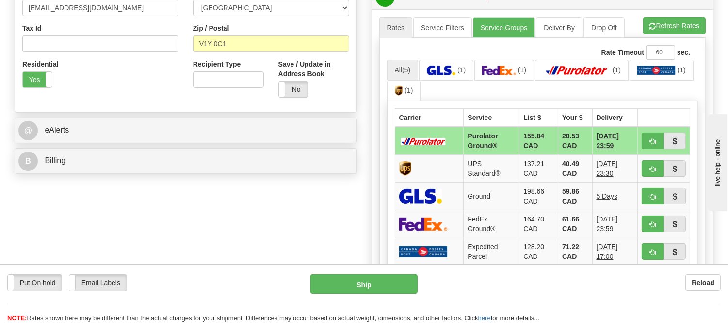
scroll to position [323, 0]
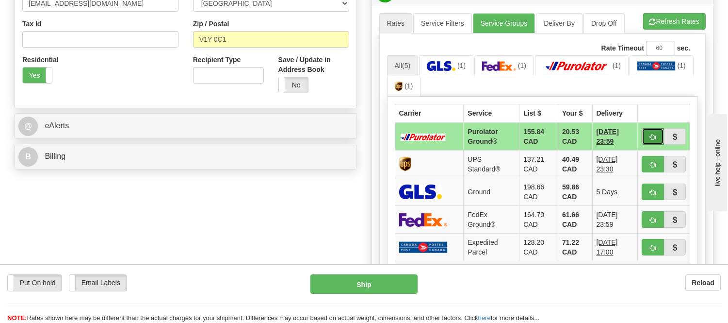
click at [643, 134] on button "button" at bounding box center [653, 136] width 22 height 16
type input "260"
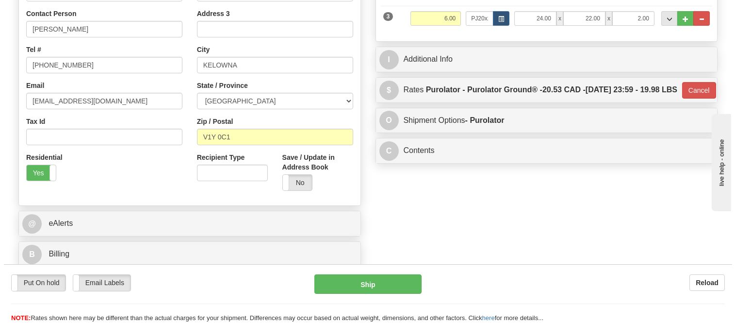
scroll to position [108, 0]
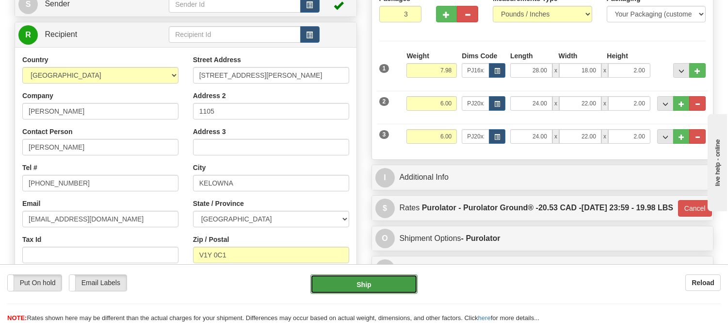
click at [388, 282] on button "Ship" at bounding box center [364, 283] width 107 height 19
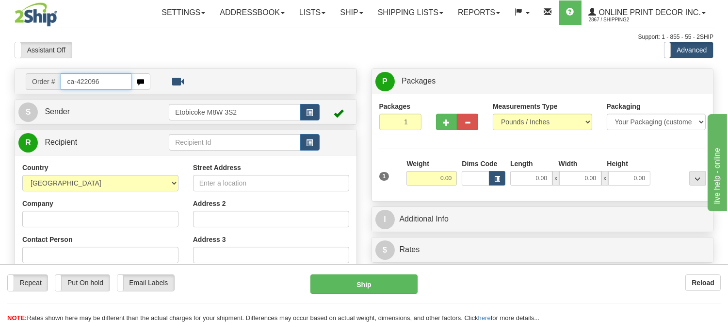
type input "ca-422096"
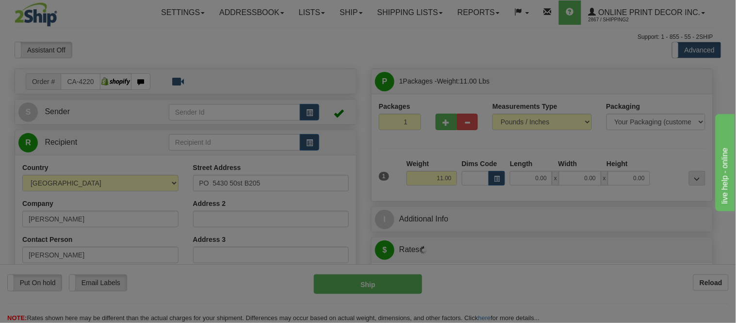
type input "CASTOR"
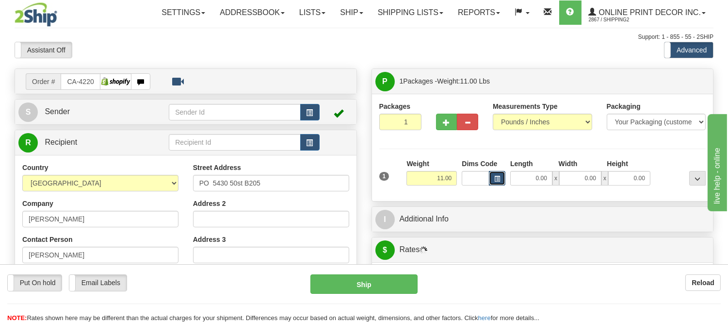
click at [494, 177] on span "button" at bounding box center [497, 178] width 6 height 5
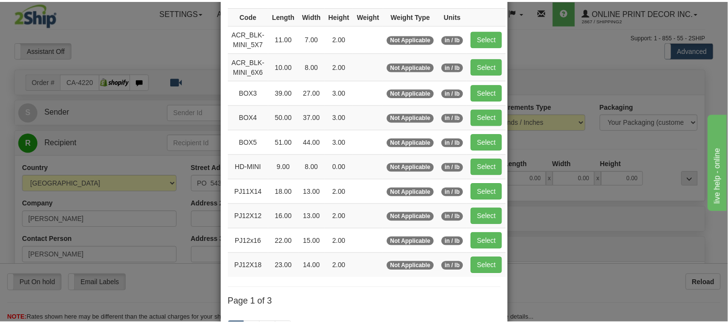
scroll to position [108, 0]
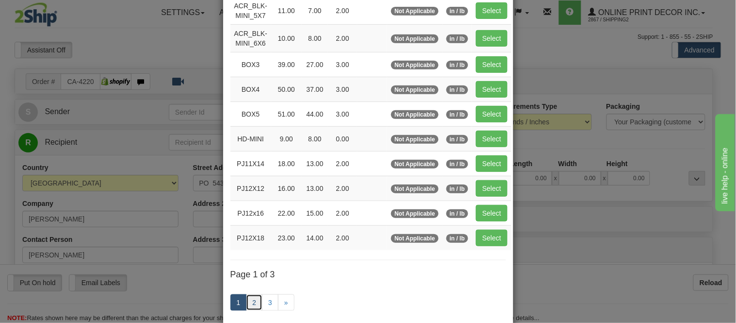
click at [248, 302] on link "2" at bounding box center [254, 302] width 16 height 16
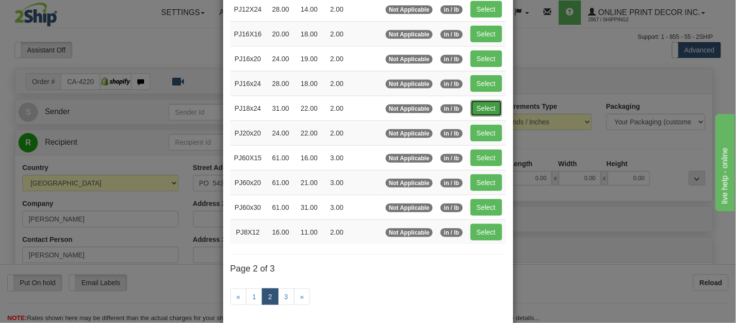
click at [492, 113] on button "Select" at bounding box center [487, 108] width 32 height 16
type input "PJ18x24"
type input "31.00"
type input "22.00"
type input "2.00"
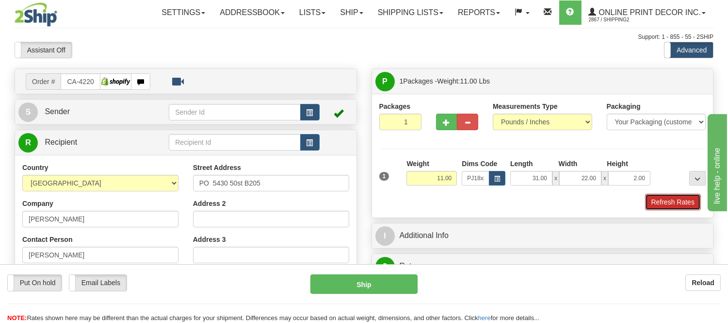
click at [663, 202] on button "Refresh Rates" at bounding box center [673, 202] width 56 height 16
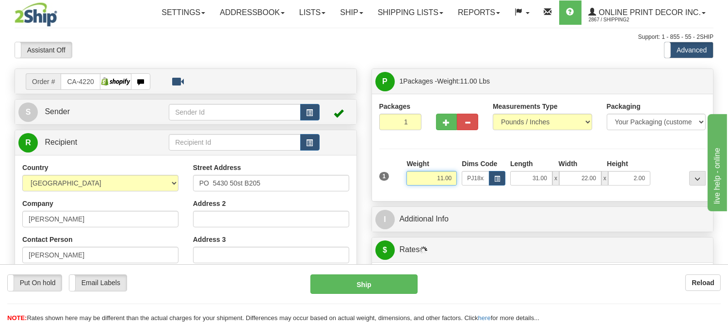
drag, startPoint x: 453, startPoint y: 176, endPoint x: 401, endPoint y: 180, distance: 52.1
click at [401, 180] on div "1 Weight 11.00 Dims Code x x" at bounding box center [543, 176] width 332 height 34
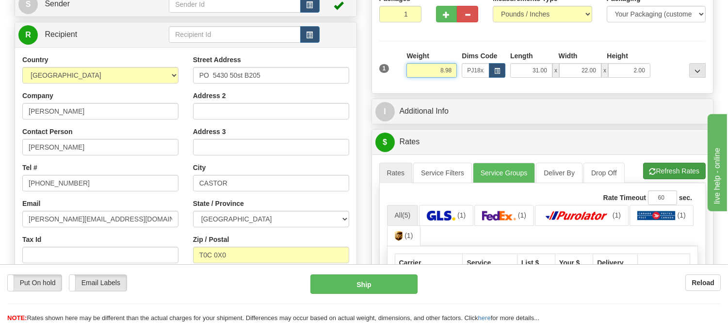
type input "8.98"
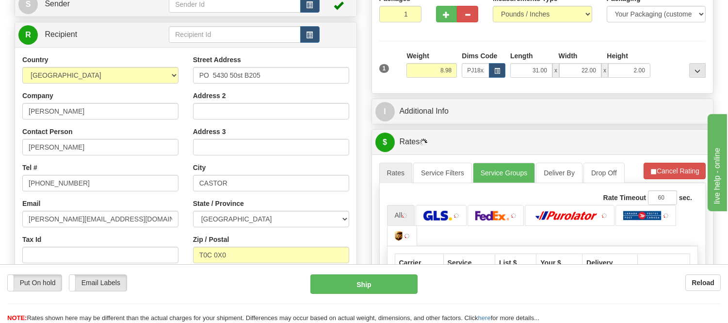
click at [653, 172] on li "Refresh Rates Cancel Rating" at bounding box center [675, 171] width 62 height 16
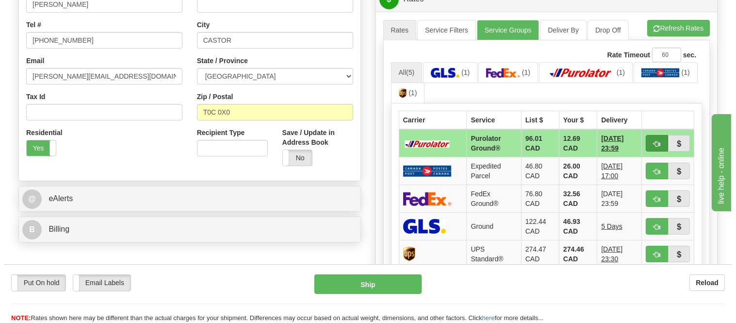
scroll to position [269, 0]
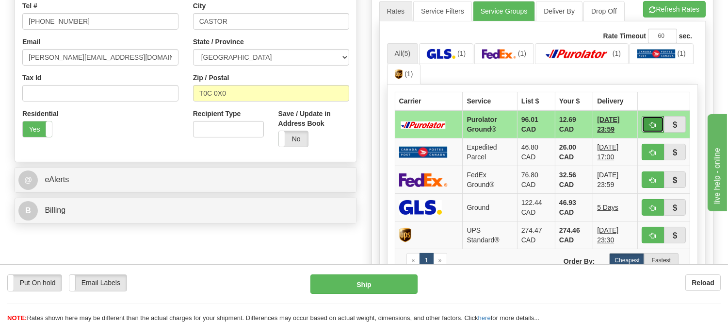
click at [644, 116] on button "button" at bounding box center [653, 124] width 22 height 16
type input "260"
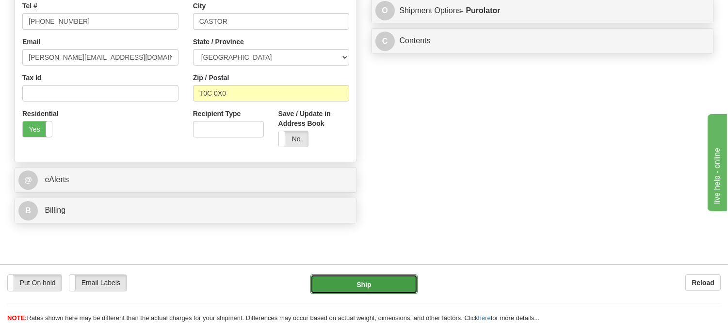
click at [403, 280] on button "Ship" at bounding box center [364, 283] width 107 height 19
